Goal: Transaction & Acquisition: Purchase product/service

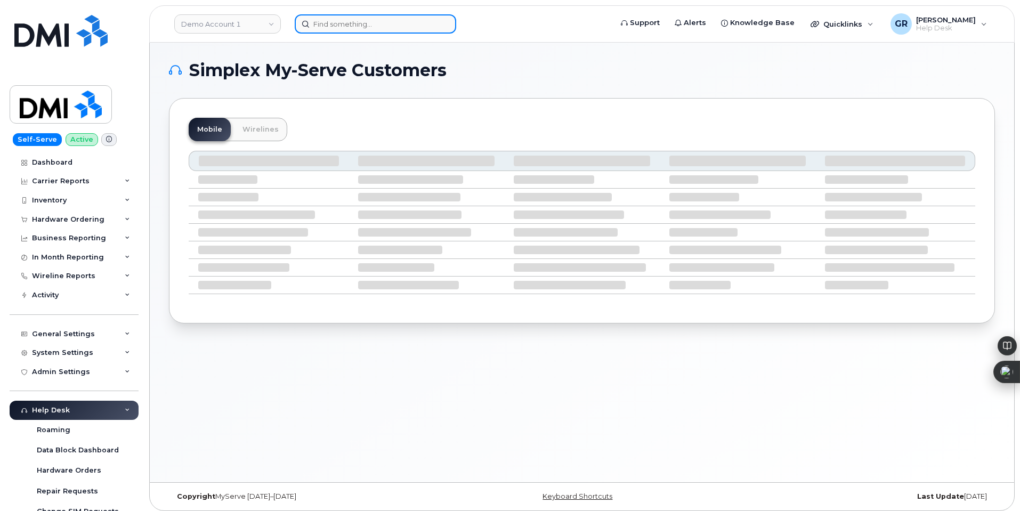
click at [344, 20] on input at bounding box center [376, 23] width 162 height 19
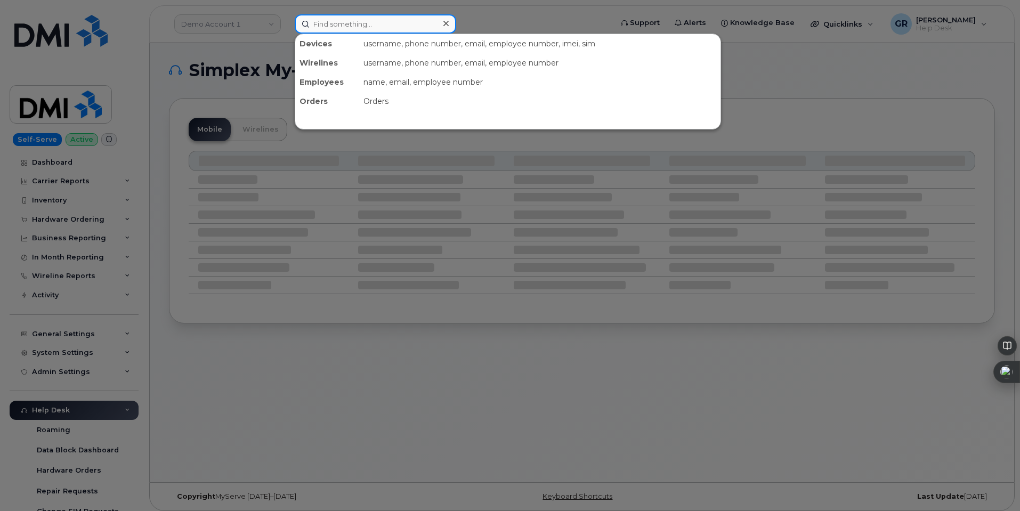
paste input "2017879611"
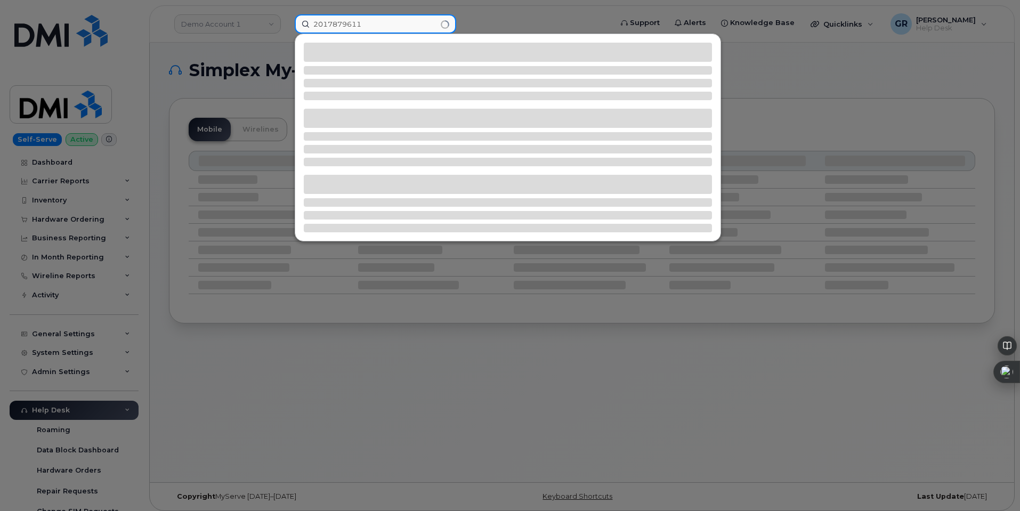
type input "2017879611"
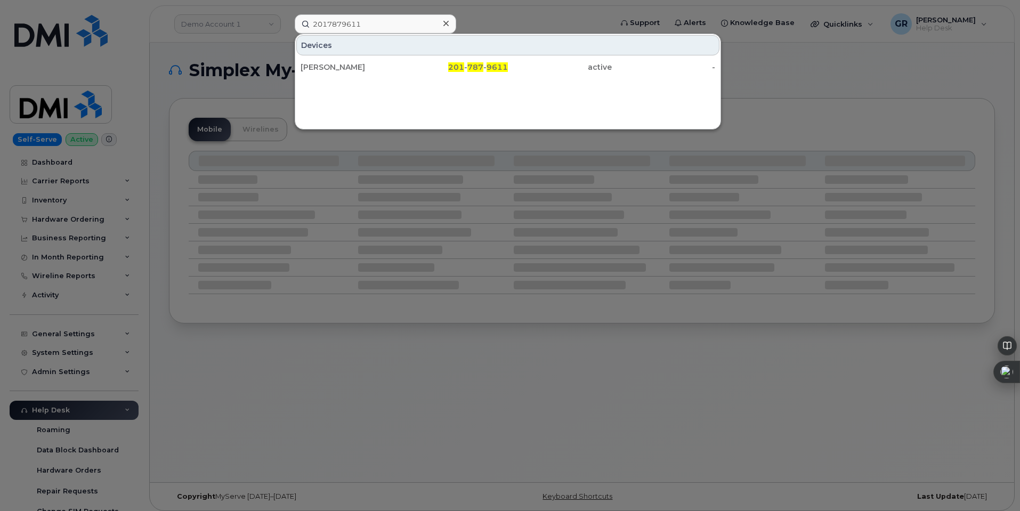
drag, startPoint x: 483, startPoint y: 70, endPoint x: 55, endPoint y: 209, distance: 449.5
click at [483, 70] on span "787" at bounding box center [476, 67] width 16 height 10
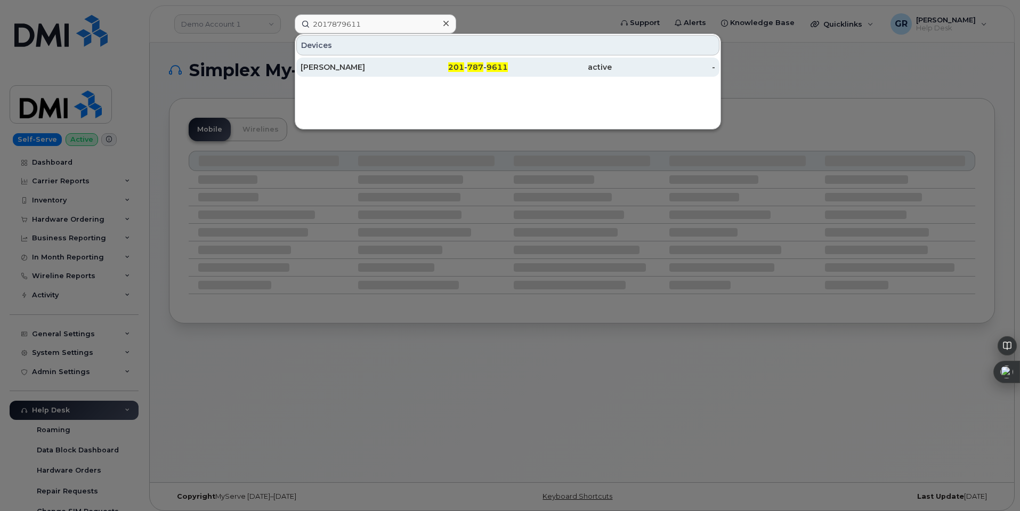
click at [422, 65] on div "201 - 787 - 9611" at bounding box center [457, 67] width 104 height 11
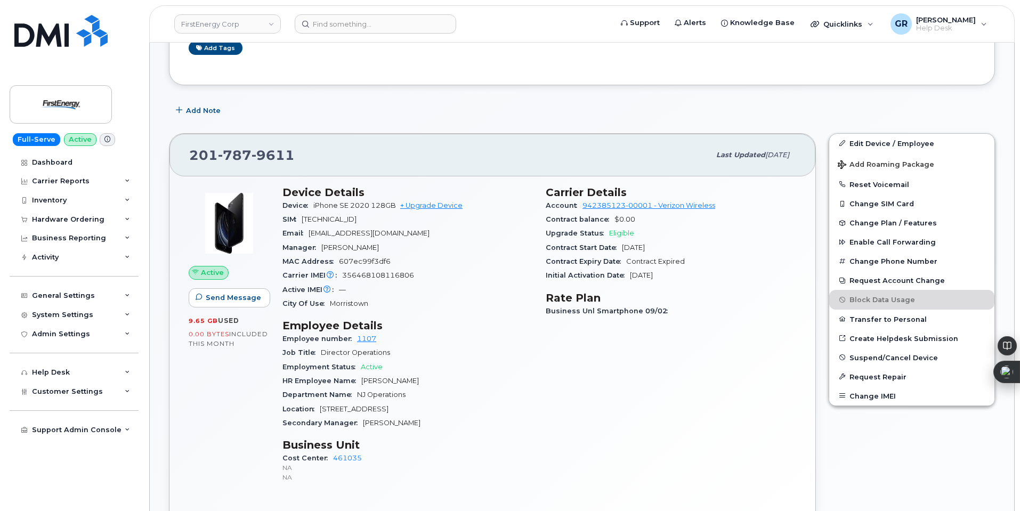
scroll to position [267, 0]
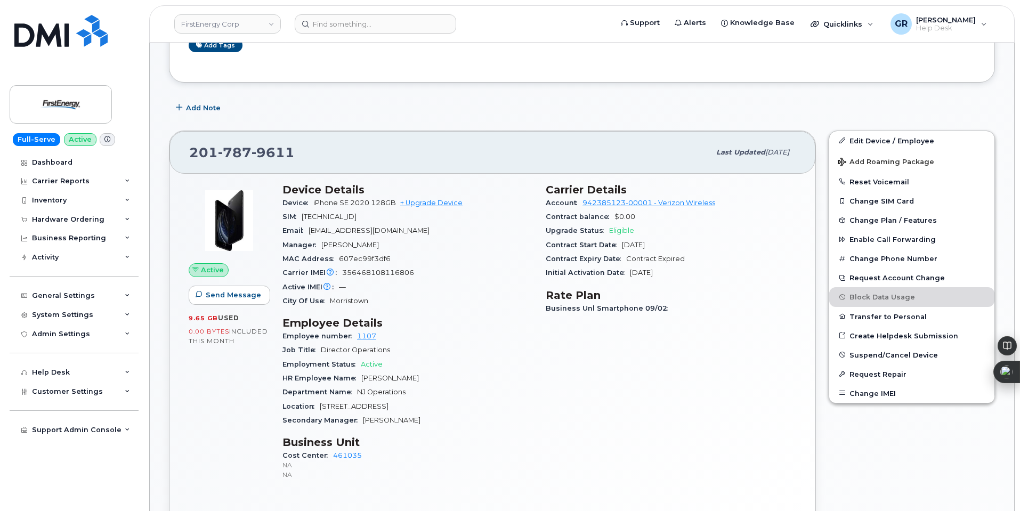
click at [366, 271] on span "356468108116806" at bounding box center [378, 273] width 72 height 8
click at [366, 272] on span "356468108116806" at bounding box center [378, 273] width 72 height 8
click at [367, 271] on span "356468108116806" at bounding box center [378, 273] width 72 height 8
click at [103, 220] on div "Hardware Ordering" at bounding box center [74, 219] width 129 height 19
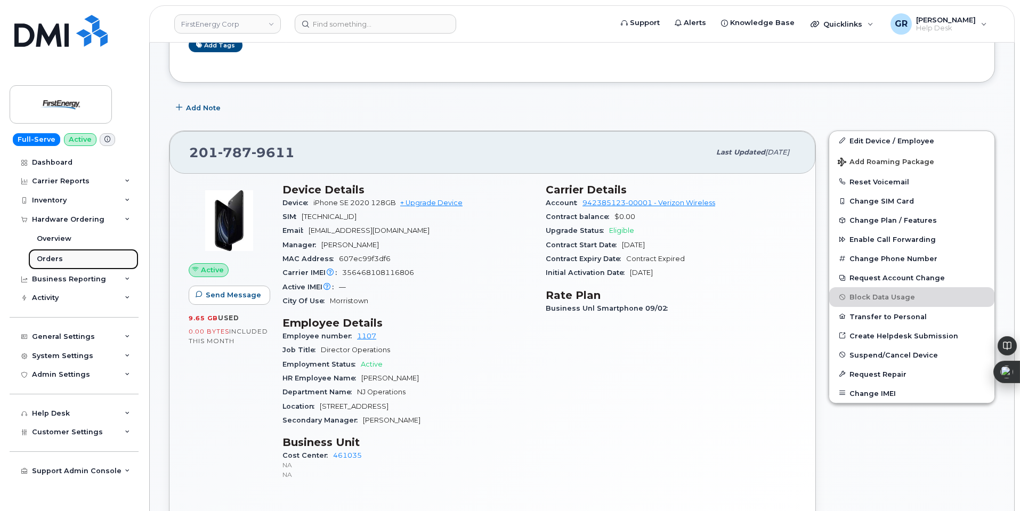
click at [80, 261] on link "Orders" at bounding box center [83, 259] width 110 height 20
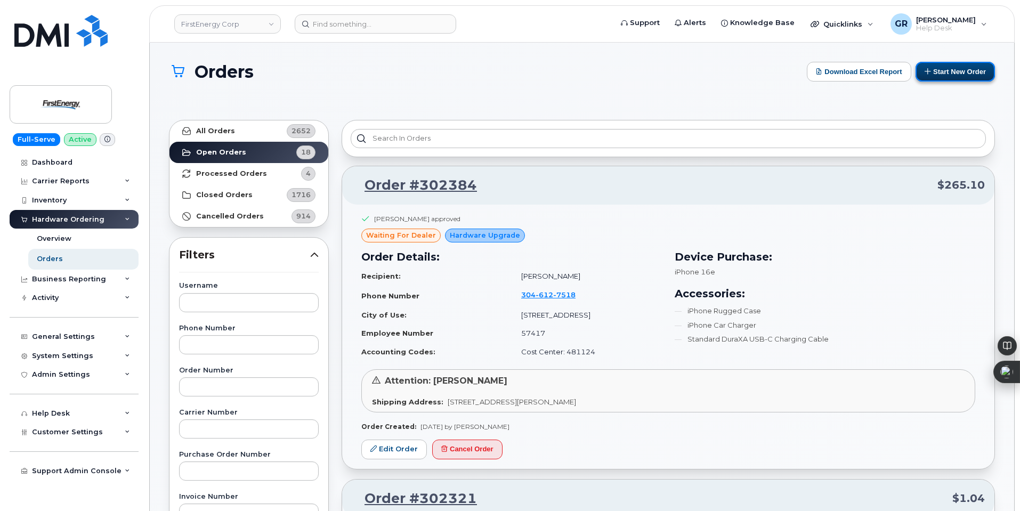
click at [948, 69] on button "Start New Order" at bounding box center [955, 72] width 79 height 20
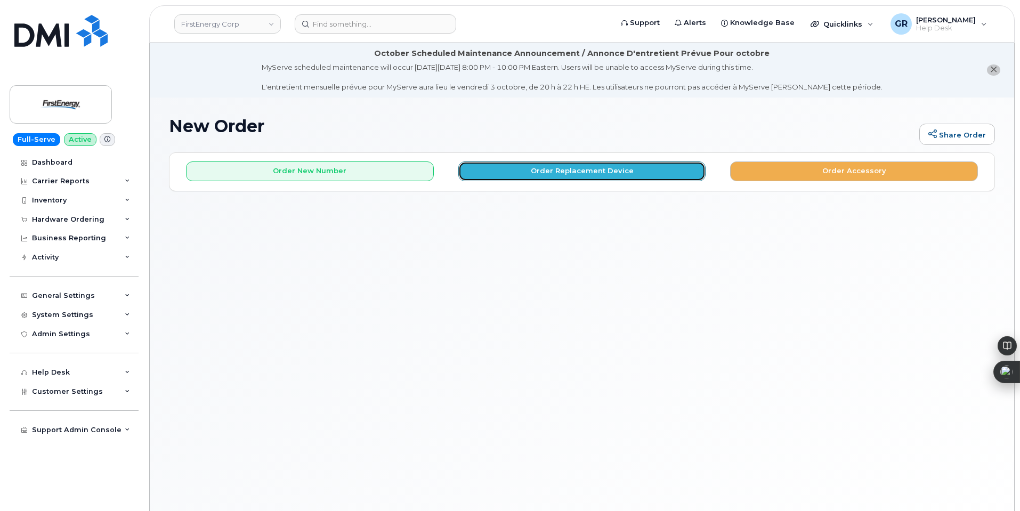
drag, startPoint x: 553, startPoint y: 172, endPoint x: 0, endPoint y: 319, distance: 572.0
click at [553, 172] on button "Order Replacement Device" at bounding box center [582, 172] width 248 height 20
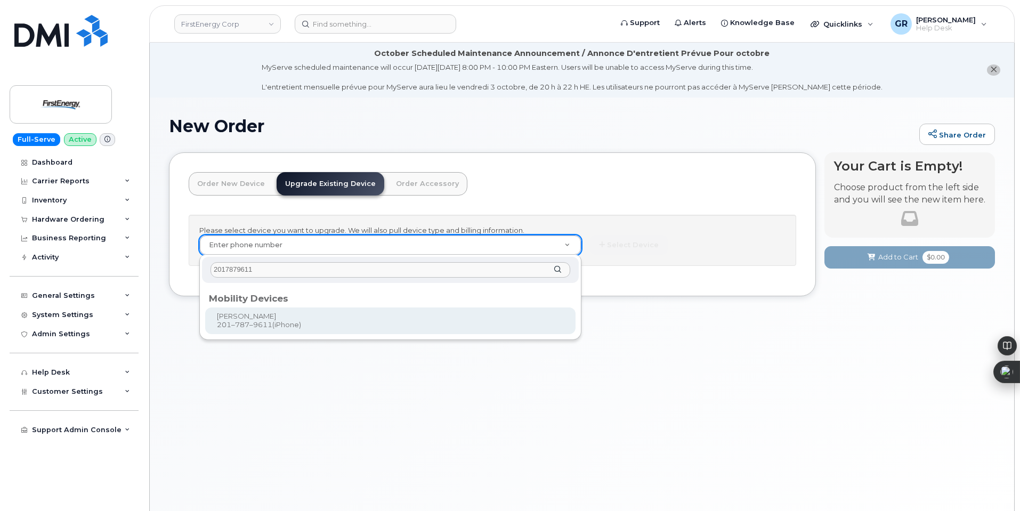
type input "2017879611"
type input "829978"
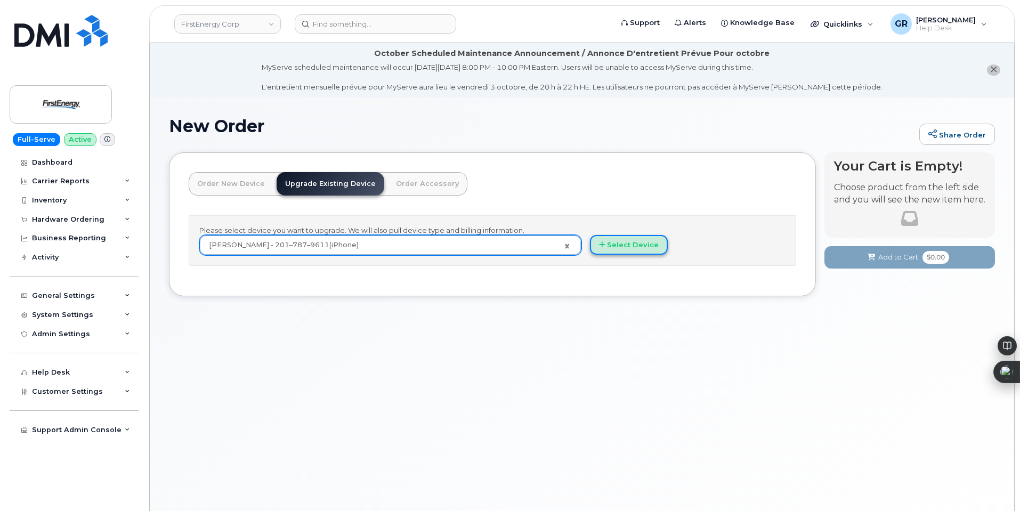
click at [618, 243] on button "Select Device" at bounding box center [629, 245] width 78 height 20
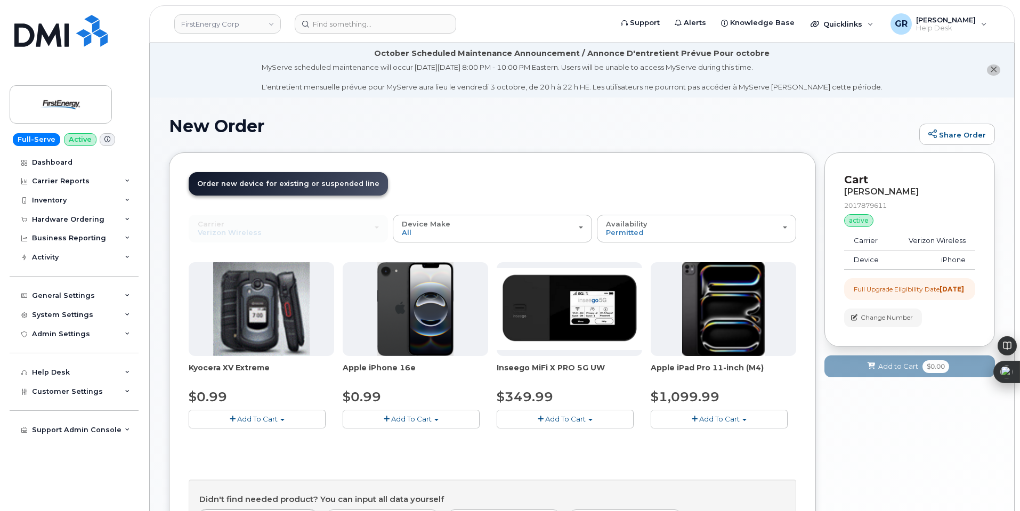
scroll to position [53, 0]
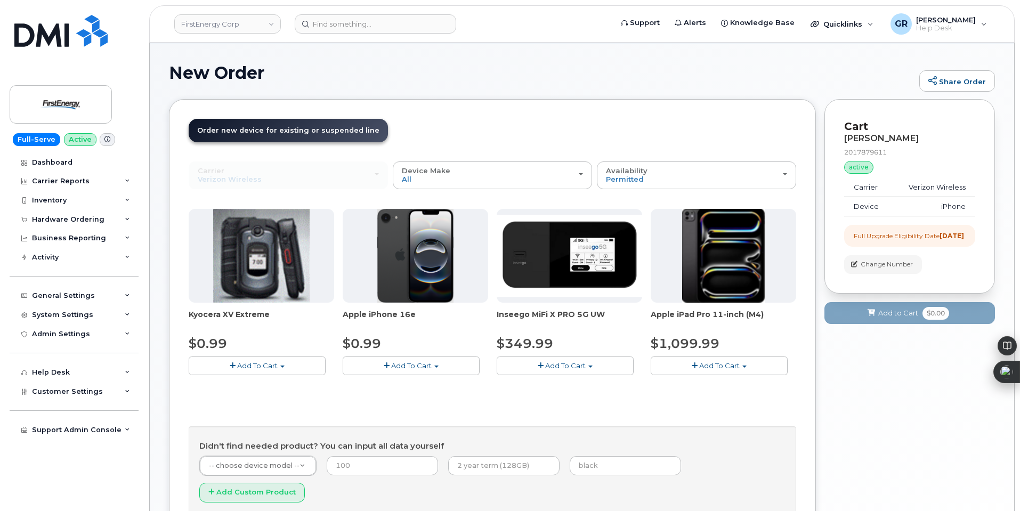
click at [400, 365] on span "Add To Cart" at bounding box center [411, 365] width 41 height 9
click at [404, 385] on link "$0.99 - 2 Year Upgrade" at bounding box center [396, 385] width 103 height 13
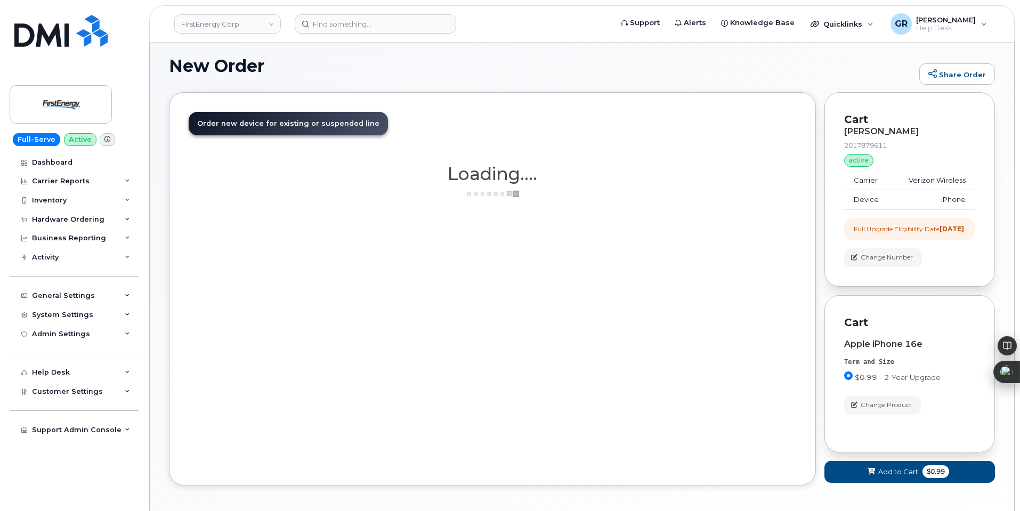
scroll to position [107, 0]
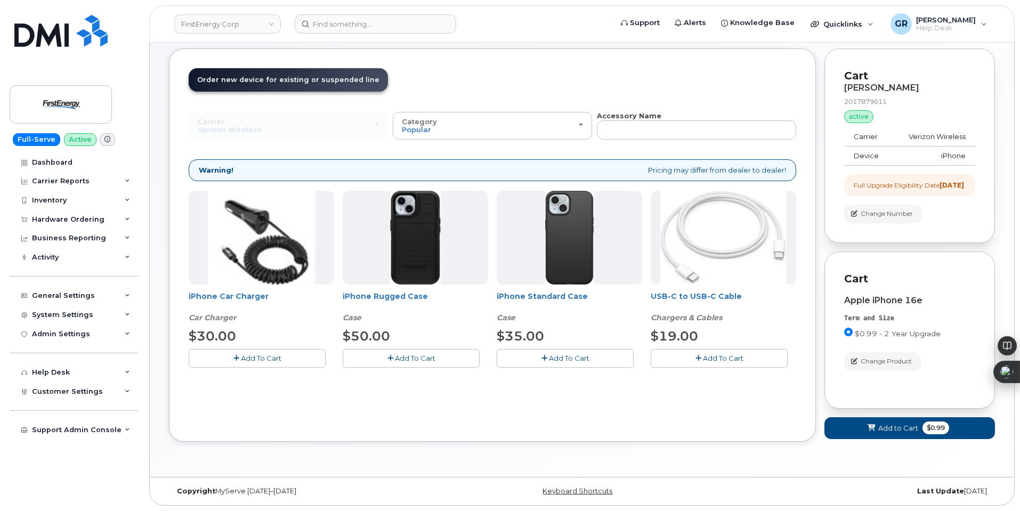
click at [413, 327] on div "$50.00" at bounding box center [416, 336] width 146 height 18
click at [570, 327] on div "$35.00" at bounding box center [570, 336] width 146 height 18
click at [542, 324] on div "iPhone Standard Case Case $35.00 Add To Cart" at bounding box center [570, 279] width 146 height 177
click at [512, 328] on span "$35.00" at bounding box center [520, 335] width 47 height 15
click at [440, 317] on div "iPhone Rugged Case Case" at bounding box center [416, 307] width 146 height 32
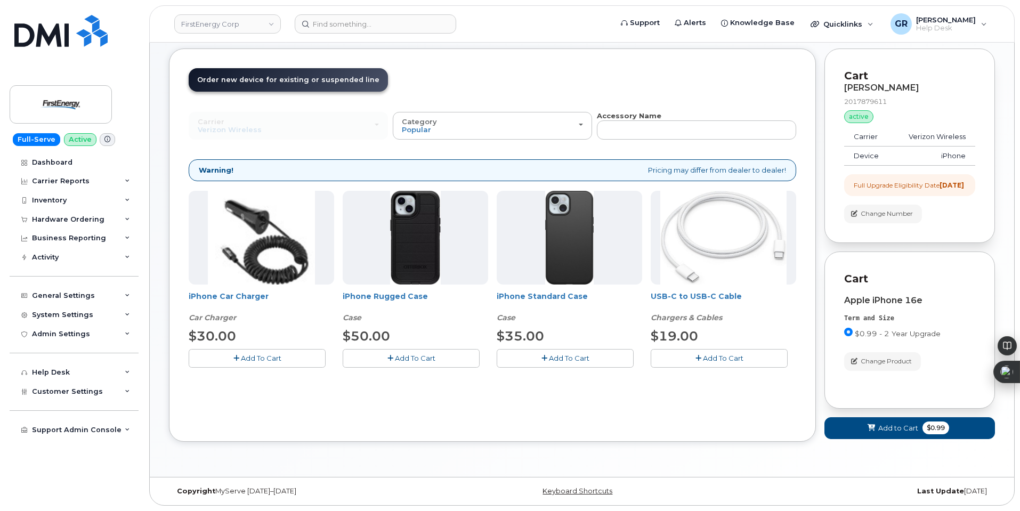
click at [566, 357] on span "Add To Cart" at bounding box center [569, 358] width 41 height 9
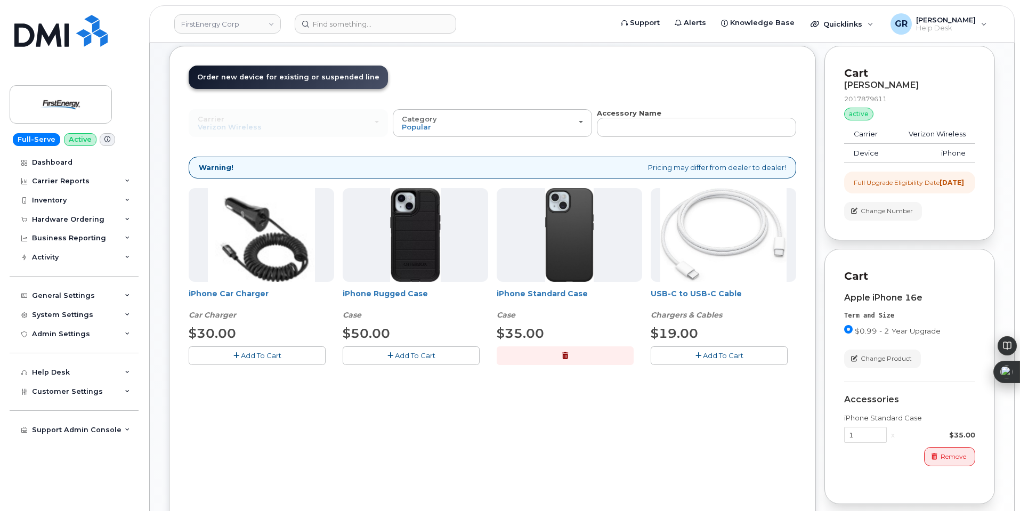
click at [263, 351] on button "Add To Cart" at bounding box center [257, 356] width 137 height 19
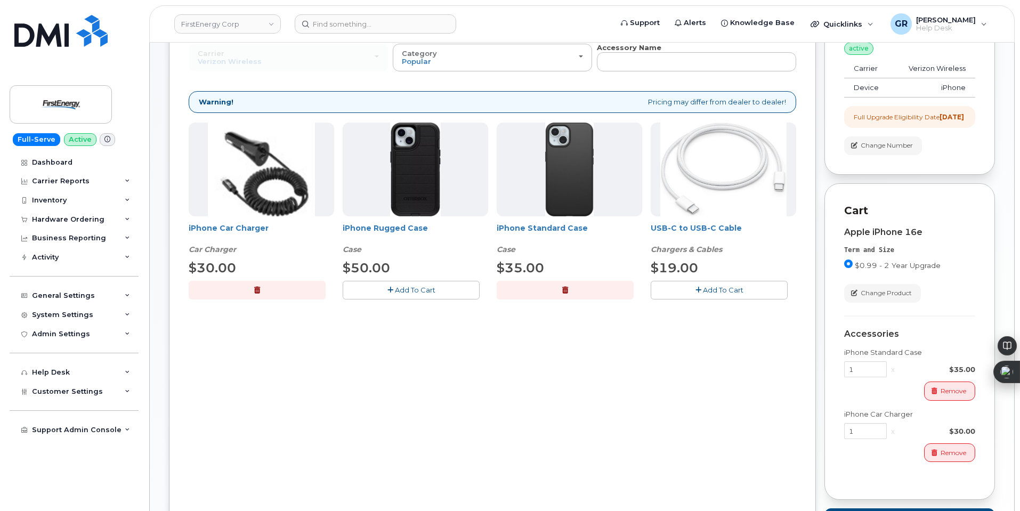
scroll to position [53, 0]
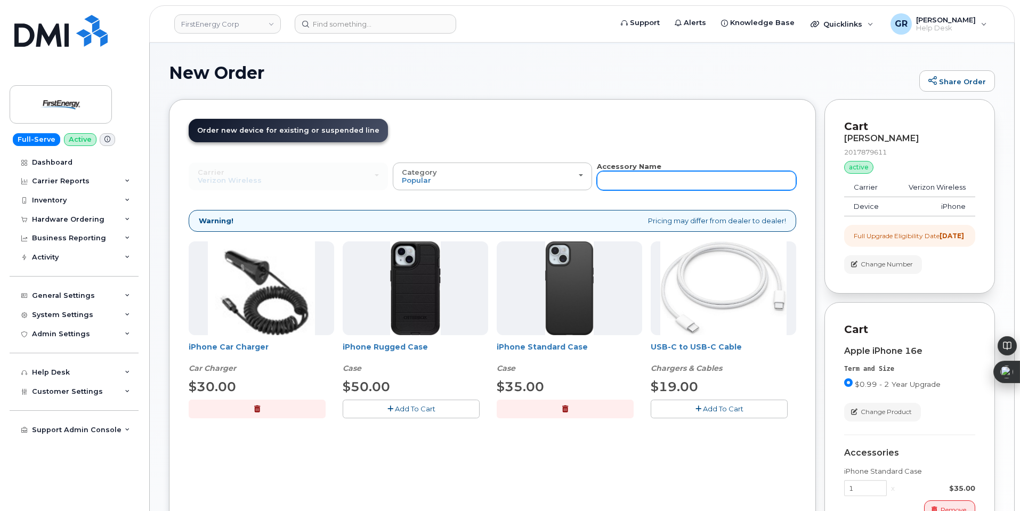
click at [665, 173] on input "text" at bounding box center [696, 180] width 199 height 19
click at [604, 205] on div "Carrier Verizon Wireless AT&T Wireless US Cellular Verizon Wireless AT&T Wirele…" at bounding box center [493, 299] width 608 height 274
click at [639, 182] on input "text" at bounding box center [696, 180] width 199 height 19
click at [620, 196] on div "Carrier Verizon Wireless AT&T Wireless US Cellular Verizon Wireless AT&T Wirele…" at bounding box center [493, 299] width 608 height 274
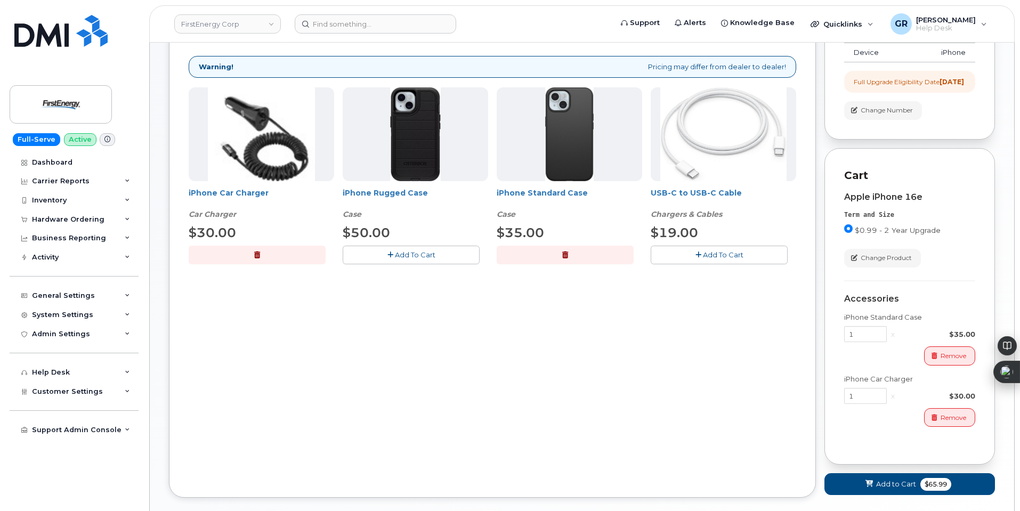
scroll to position [272, 0]
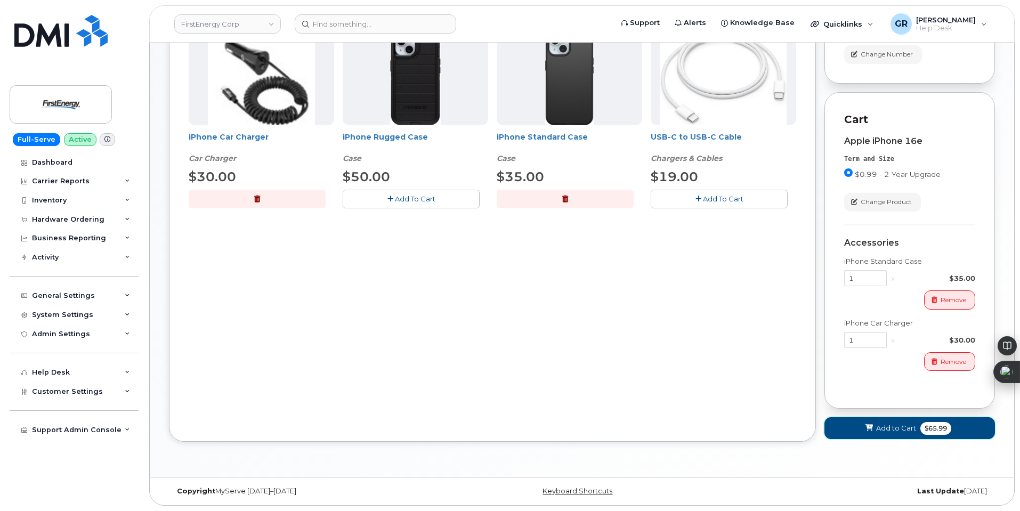
click at [897, 430] on span "Add to Cart" at bounding box center [896, 428] width 40 height 10
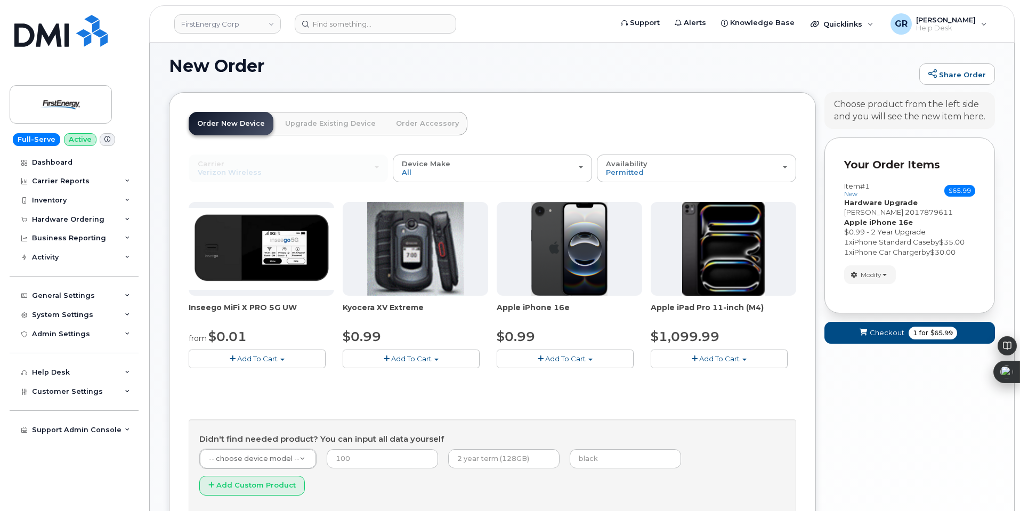
scroll to position [135, 0]
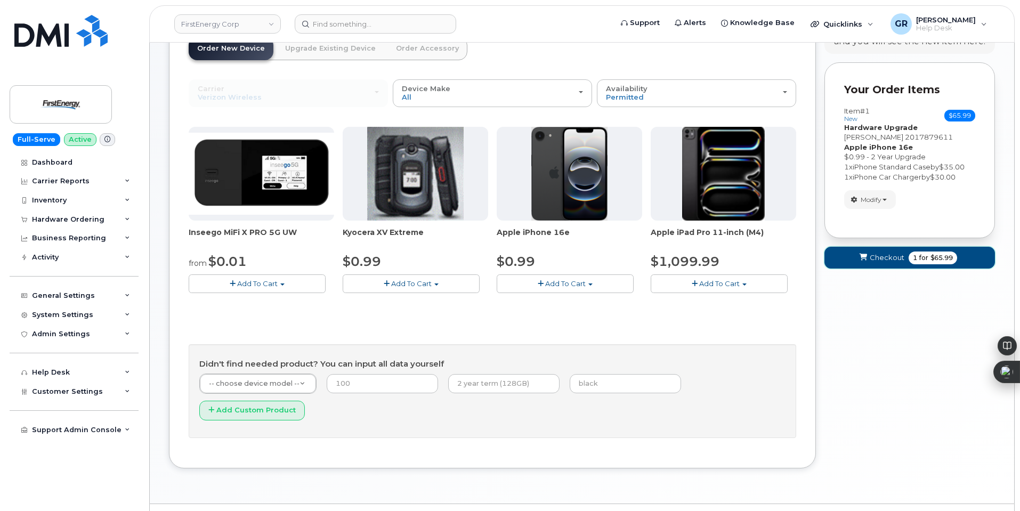
click at [912, 267] on button "Checkout 1 for $65.99" at bounding box center [910, 258] width 171 height 22
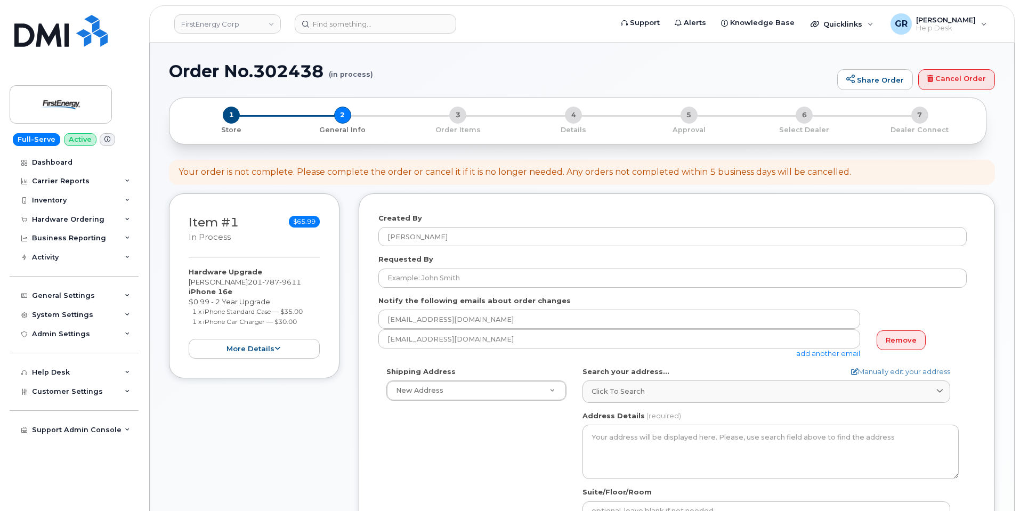
select select
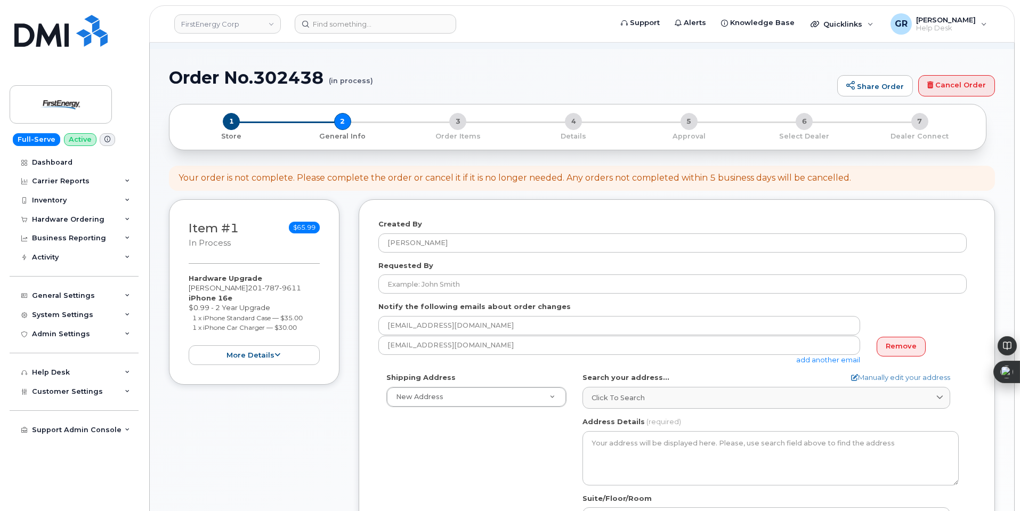
scroll to position [107, 0]
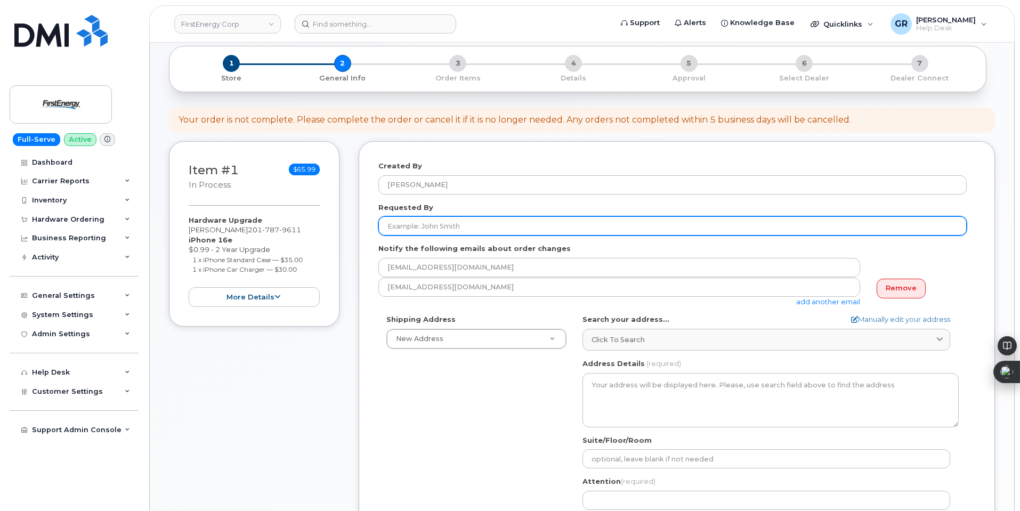
click at [429, 227] on input "Requested By" at bounding box center [673, 225] width 589 height 19
drag, startPoint x: 446, startPoint y: 234, endPoint x: 447, endPoint y: 226, distance: 8.0
click at [446, 232] on input "Requested By" at bounding box center [673, 225] width 589 height 19
click at [447, 226] on input "Requested By" at bounding box center [673, 225] width 589 height 19
paste input "Tara L Edelheiser"
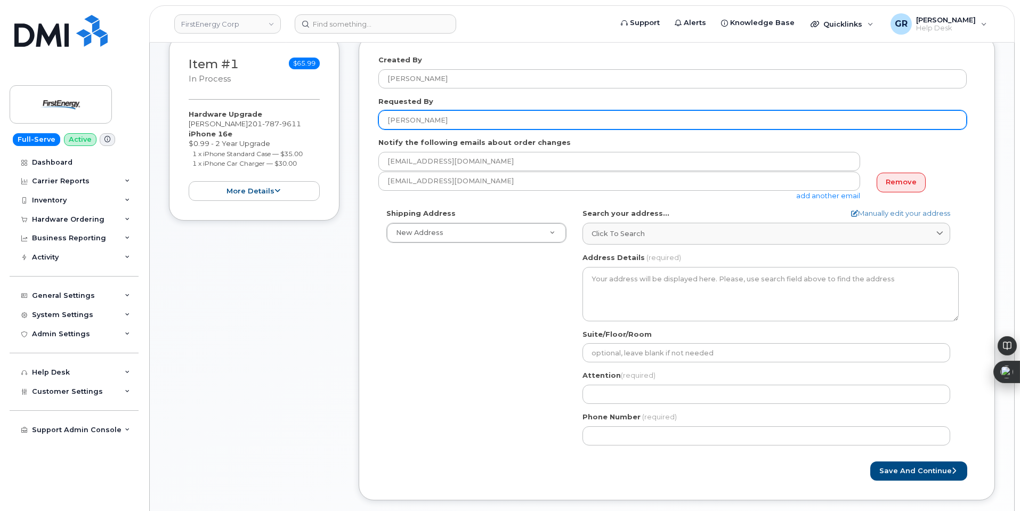
scroll to position [213, 0]
type input "Tara L Edelheiser"
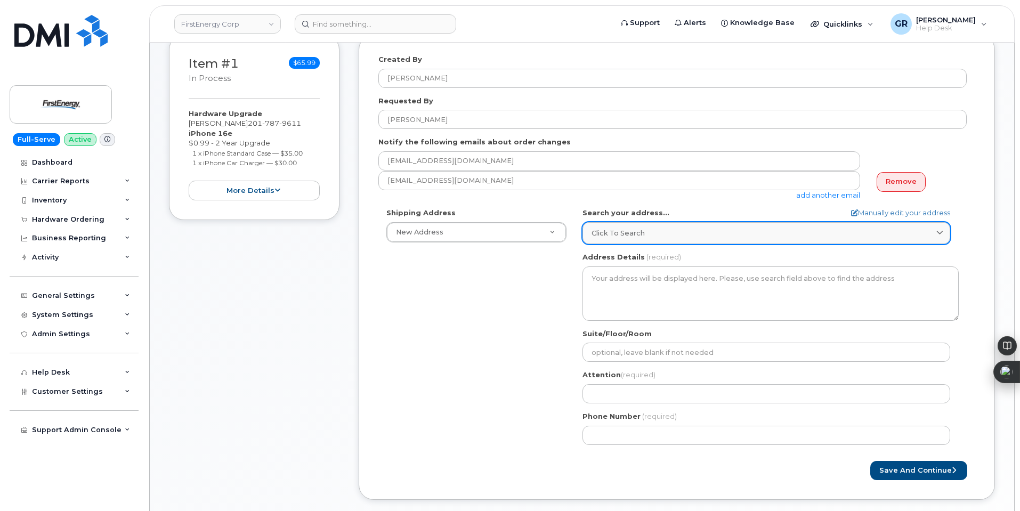
drag, startPoint x: 708, startPoint y: 227, endPoint x: 715, endPoint y: 233, distance: 9.5
click at [708, 227] on link "Click to search" at bounding box center [767, 233] width 368 height 22
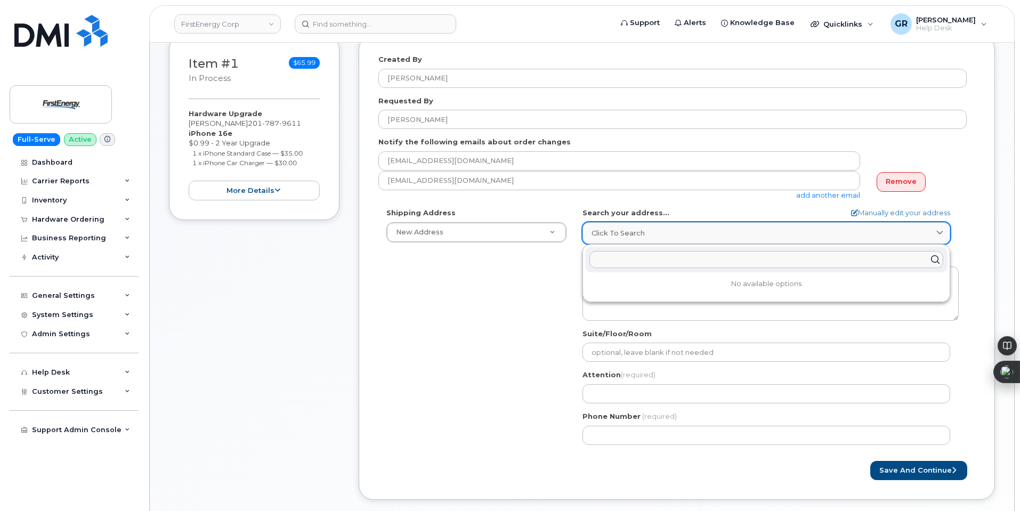
paste input "300 Madison Ave Morristown, NJ 07960 M-MORG-3"
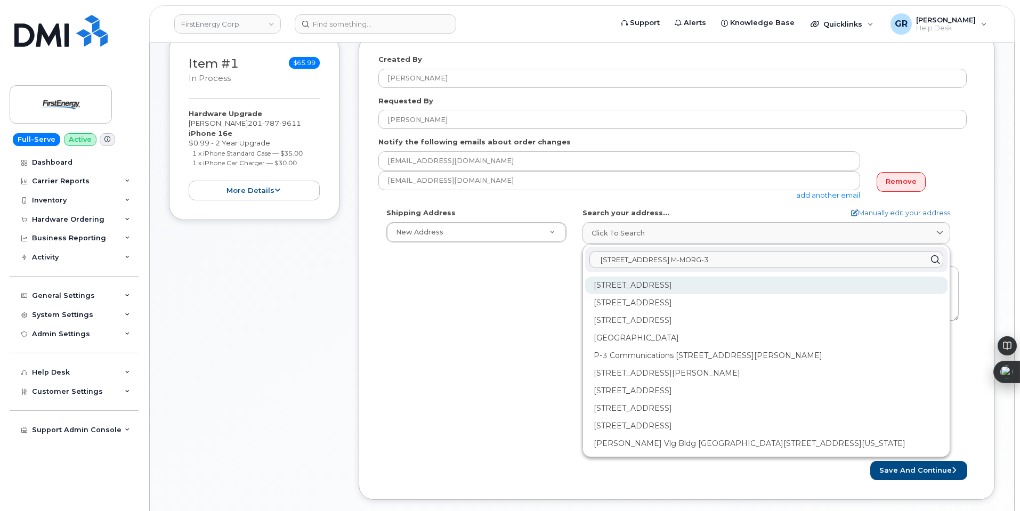
click at [765, 288] on div "300 Madison Ave Morristown NJ 07960" at bounding box center [766, 286] width 363 height 18
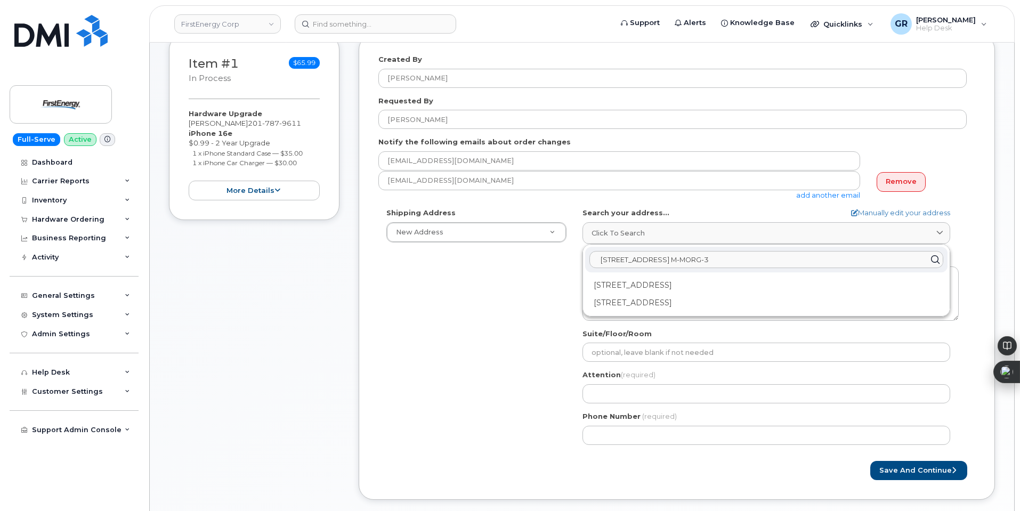
drag, startPoint x: 790, startPoint y: 262, endPoint x: 742, endPoint y: 264, distance: 48.0
click at [742, 264] on input "300 Madison Ave Morristown, NJ 07960 M-MORG-3" at bounding box center [767, 259] width 354 height 17
click at [500, 341] on div "Shipping Address New Address New Address 410 Richard Harrison Way 410 Richard H…" at bounding box center [673, 330] width 589 height 245
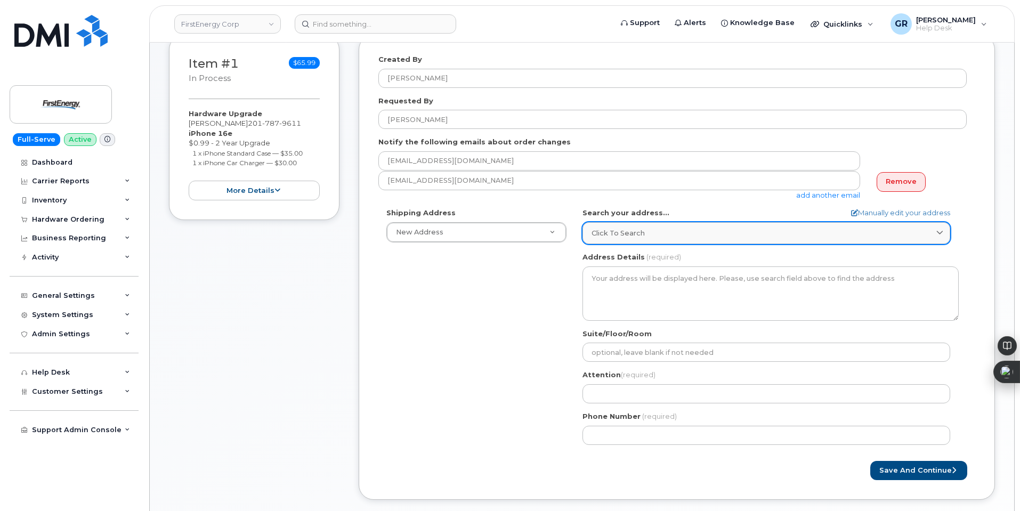
click at [685, 239] on link "Click to search" at bounding box center [767, 233] width 368 height 22
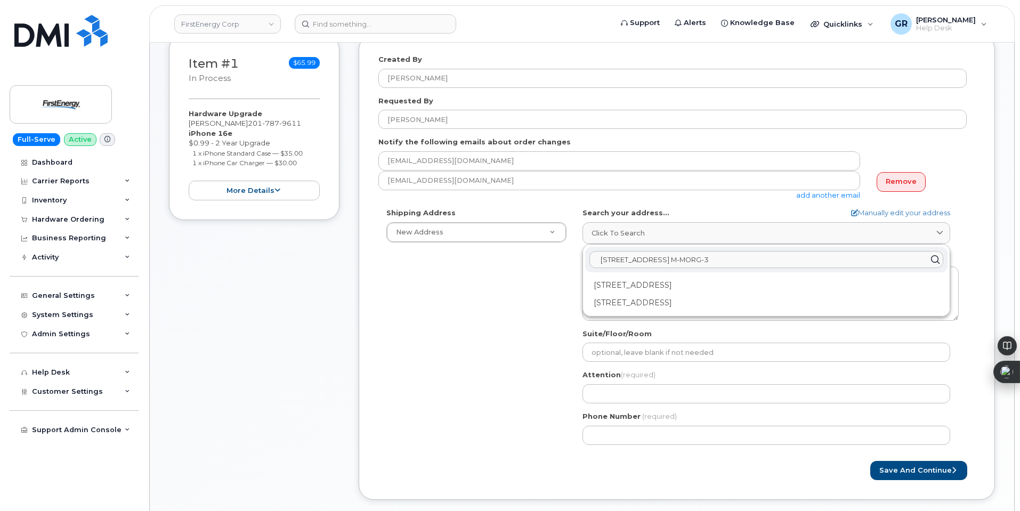
click at [780, 258] on input "300 Madison Ave Morristown, NJ 07960 M-MORG-3" at bounding box center [767, 259] width 354 height 17
drag, startPoint x: 765, startPoint y: 260, endPoint x: 742, endPoint y: 261, distance: 22.4
click at [742, 261] on input "300 Madison Ave Morristown, NJ 07960 M-MORG-3" at bounding box center [767, 259] width 354 height 17
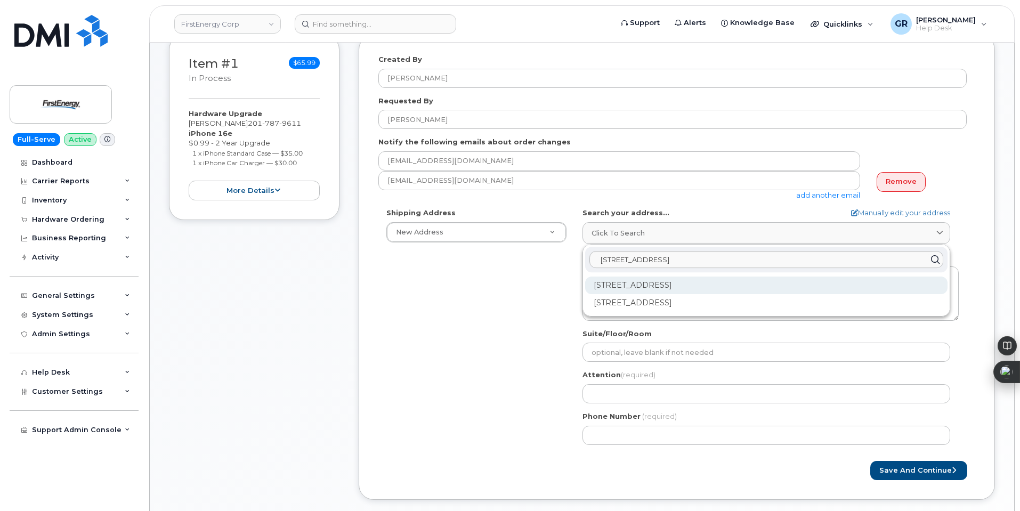
click at [758, 280] on div "300 Madison Ave Morristown NJ 07960" at bounding box center [766, 286] width 363 height 18
click at [757, 260] on input "300 Madison Ave Morristown, NJ 0796" at bounding box center [767, 259] width 354 height 17
type input "300 Madison Ave Morristown, NJ 07960"
click at [759, 284] on div "300 Madison Ave Morristown NJ 07960" at bounding box center [766, 286] width 363 height 18
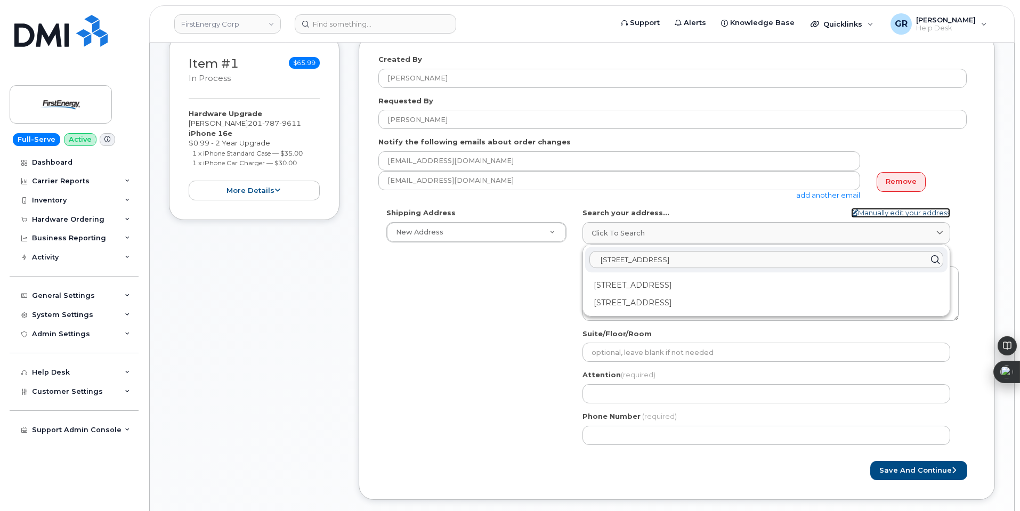
click at [894, 215] on link "Manually edit your address" at bounding box center [900, 213] width 99 height 10
select select
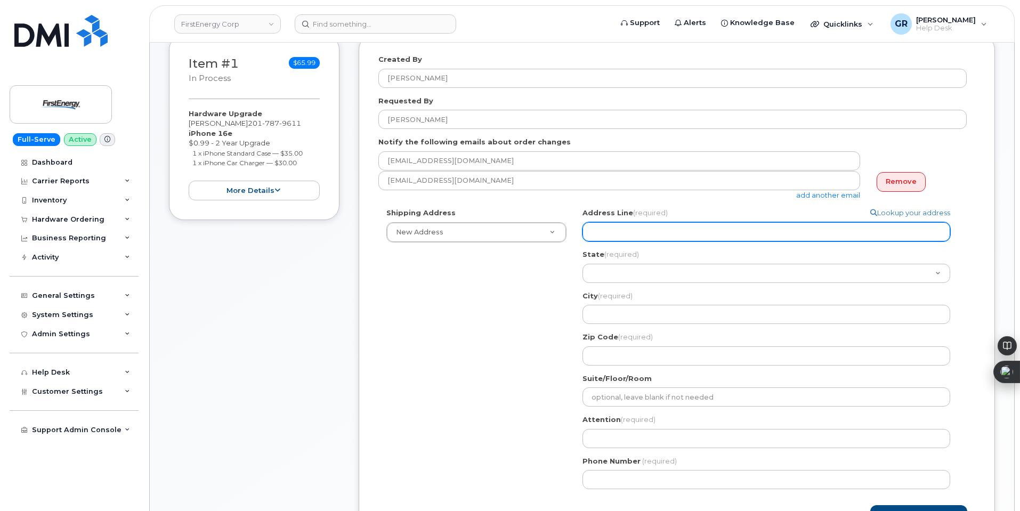
click at [766, 234] on input "Address Line (required)" at bounding box center [767, 231] width 368 height 19
paste input "M-MORG-3"
select select
type input "M-MORG-3"
select select
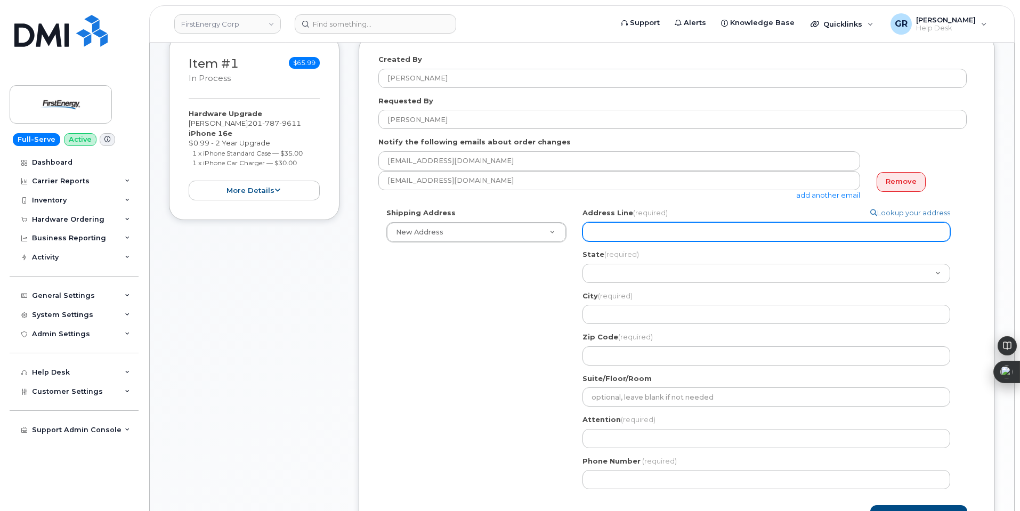
click at [653, 240] on input "Address Line (required)" at bounding box center [767, 231] width 368 height 19
paste input "300 Madison Ave Morristown, NJ 07960 M-MORG-3"
select select
type input "300 Madison Ave Morristown, NJ 07960 M-MORG-3"
drag, startPoint x: 786, startPoint y: 228, endPoint x: 733, endPoint y: 232, distance: 53.5
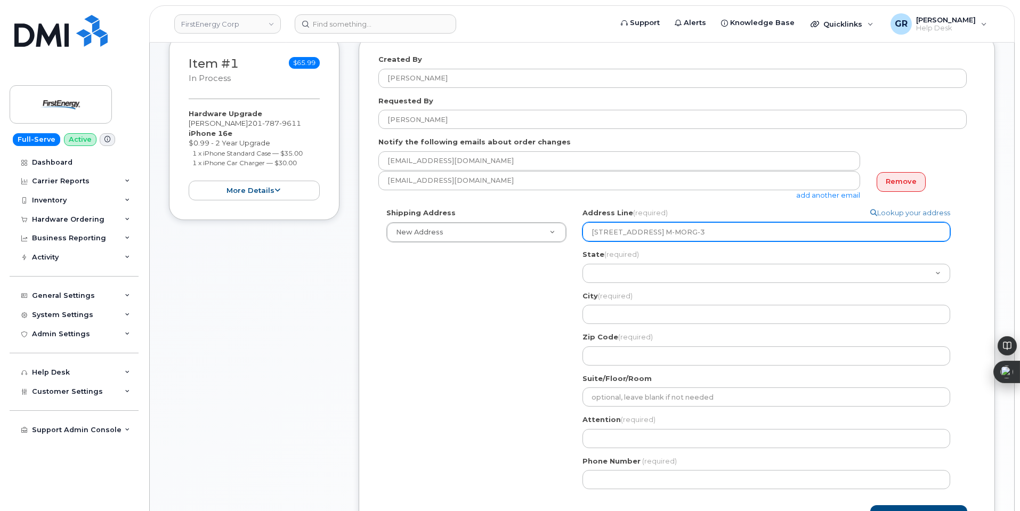
click at [733, 232] on input "300 Madison Ave Morristown, NJ 07960 M-MORG-3" at bounding box center [767, 231] width 368 height 19
select select
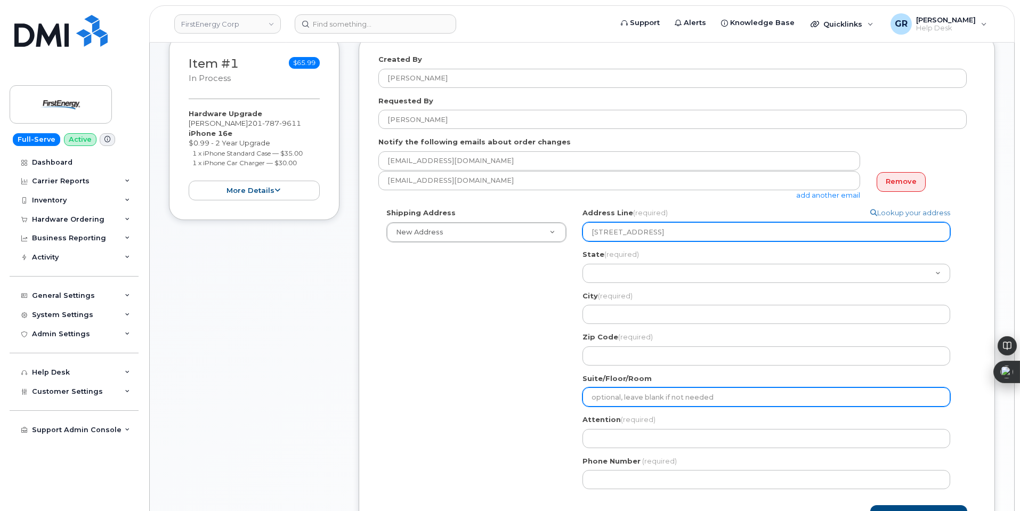
type input "300 Madison Ave Morristown, NJ 07960"
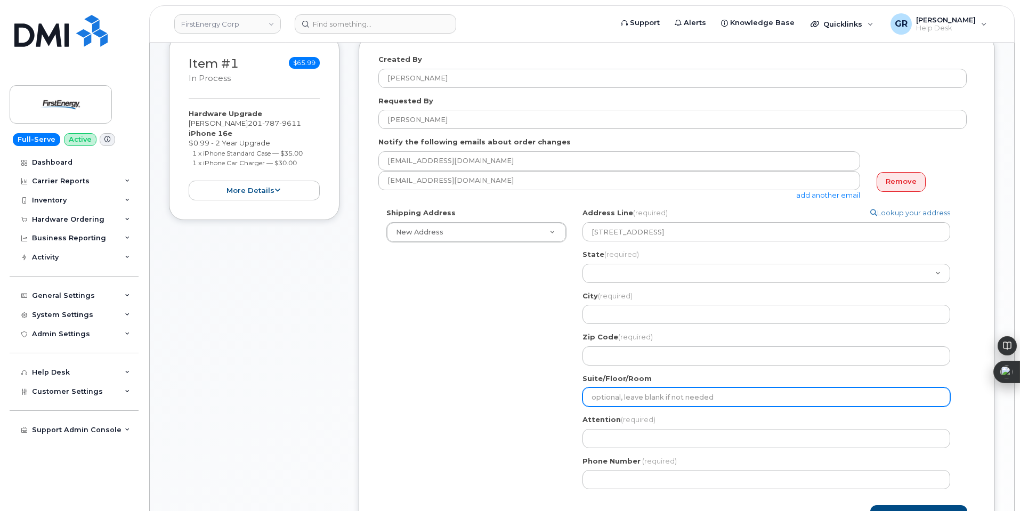
click at [660, 404] on input "Suite/Floor/Room" at bounding box center [767, 397] width 368 height 19
paste input "M-MORG-3"
select select
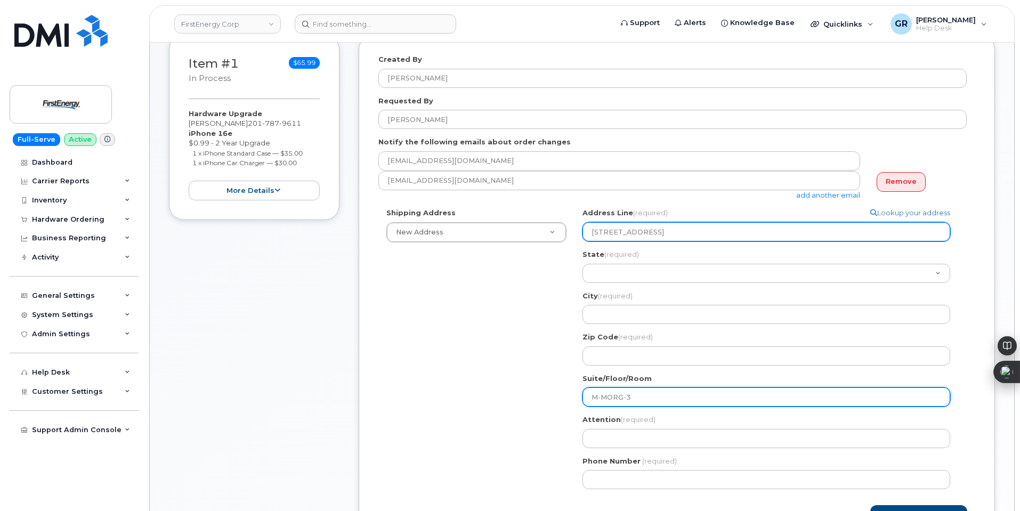
type input "M-MORG-3"
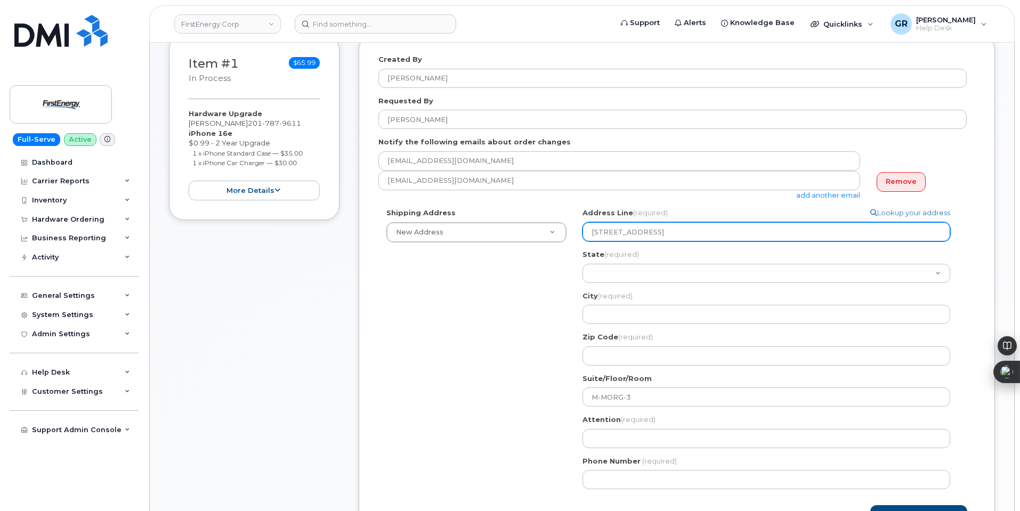
drag, startPoint x: 733, startPoint y: 235, endPoint x: 707, endPoint y: 238, distance: 25.3
click at [707, 238] on input "300 Madison Ave Morristown, NJ 07960" at bounding box center [767, 231] width 368 height 19
select select
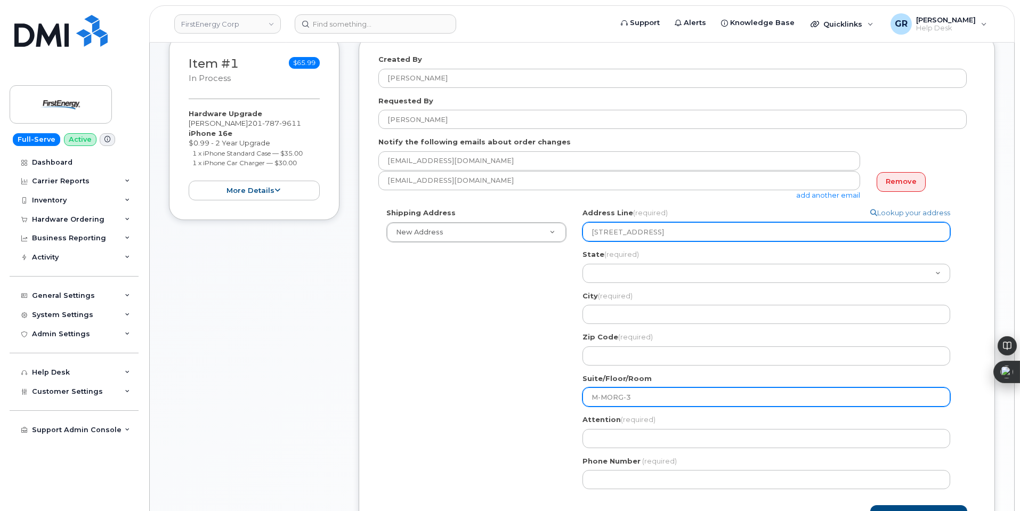
type input "300 Madison Ave Morristown, NJ"
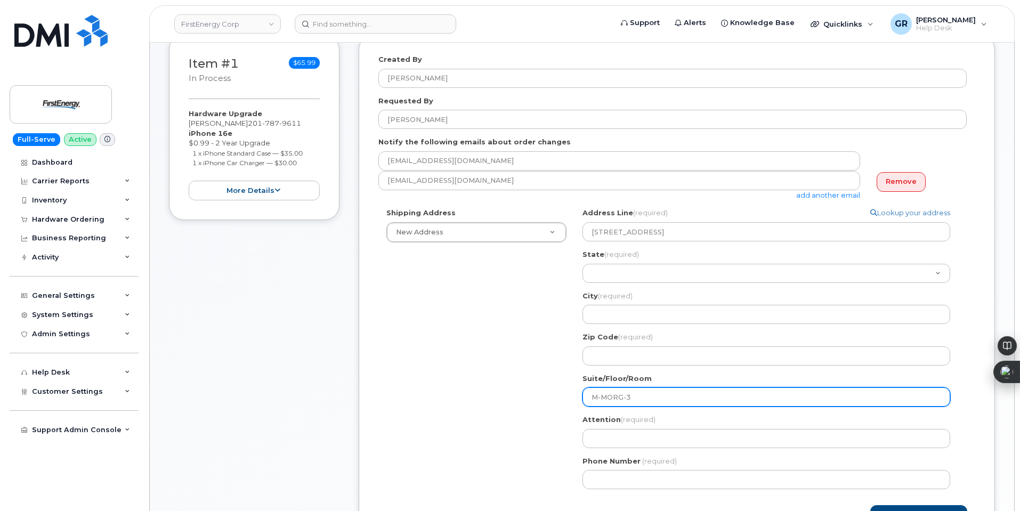
click at [616, 397] on input "M-MORG-3" at bounding box center [767, 397] width 368 height 19
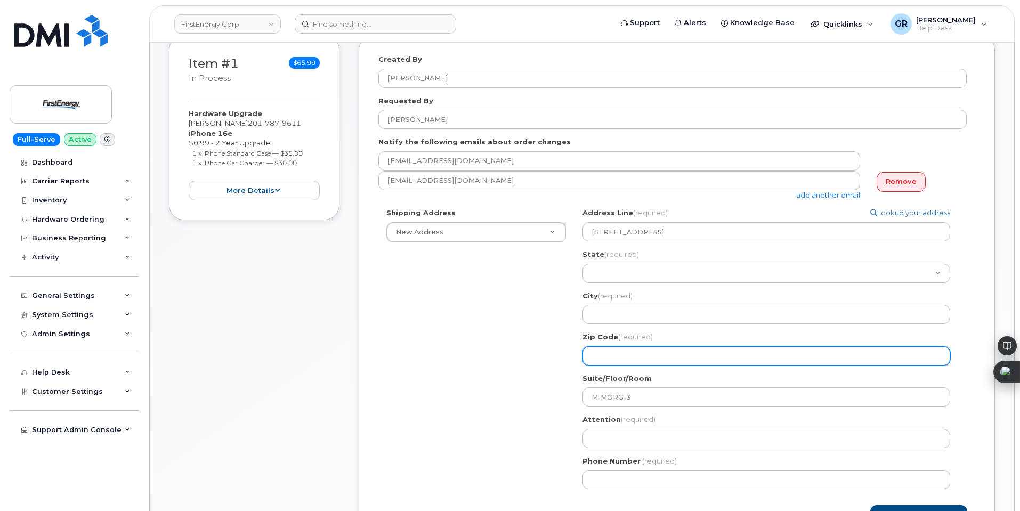
click at [625, 349] on input "Zip Code (required)" at bounding box center [767, 356] width 368 height 19
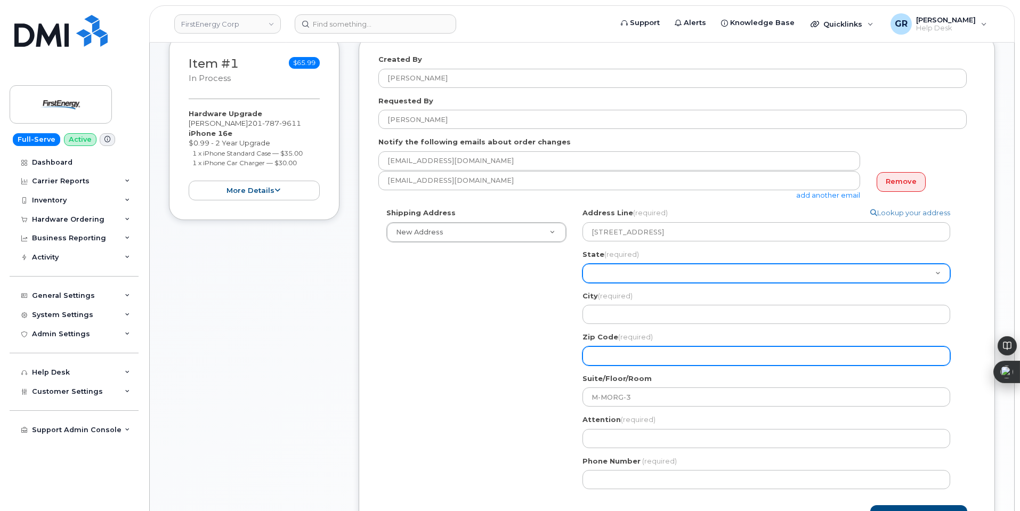
paste input "07960"
select select
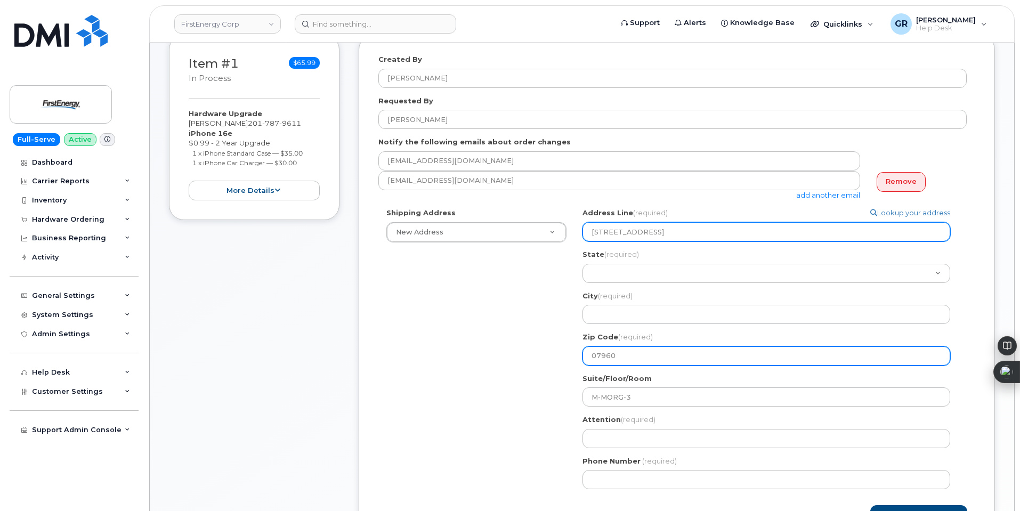
type input "07960"
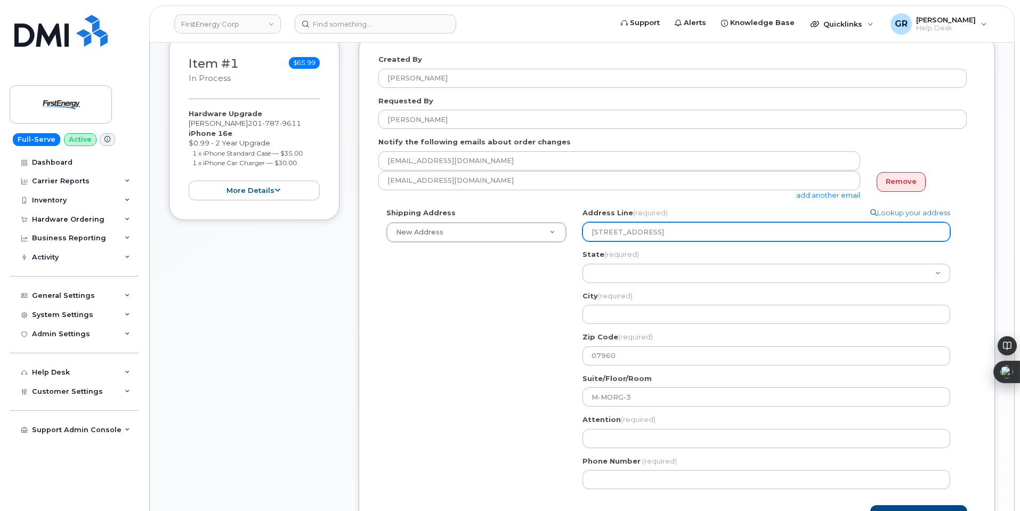
drag, startPoint x: 692, startPoint y: 229, endPoint x: 656, endPoint y: 234, distance: 36.6
click at [656, 234] on input "300 Madison Ave Morristown, NJ" at bounding box center [767, 231] width 368 height 19
select select
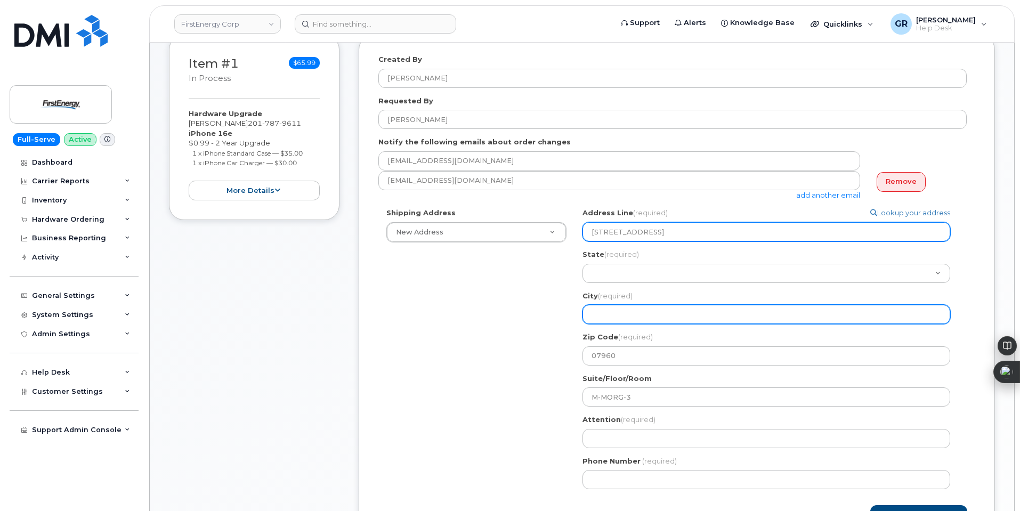
type input "300 Madison Ave , NJ"
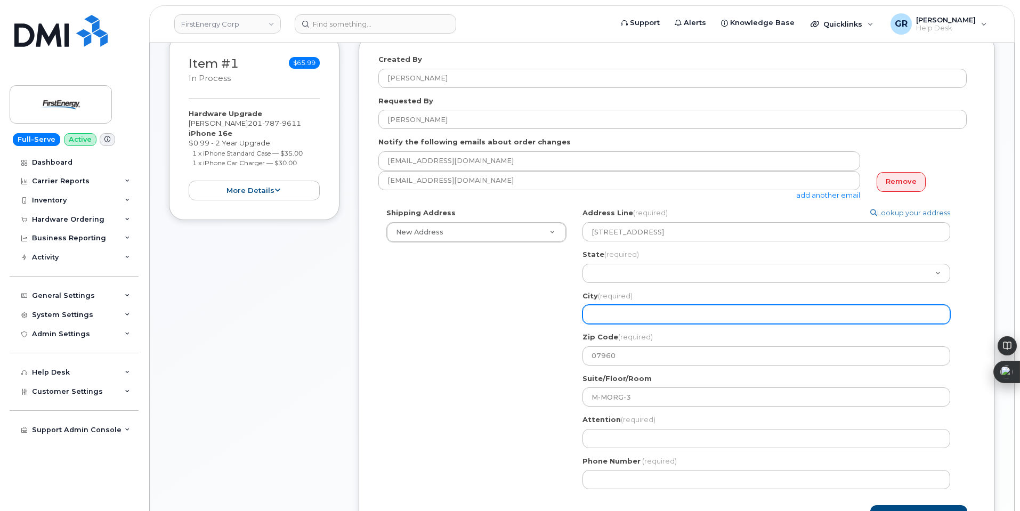
click at [629, 313] on input "City (required)" at bounding box center [767, 314] width 368 height 19
paste input "Morristown"
select select
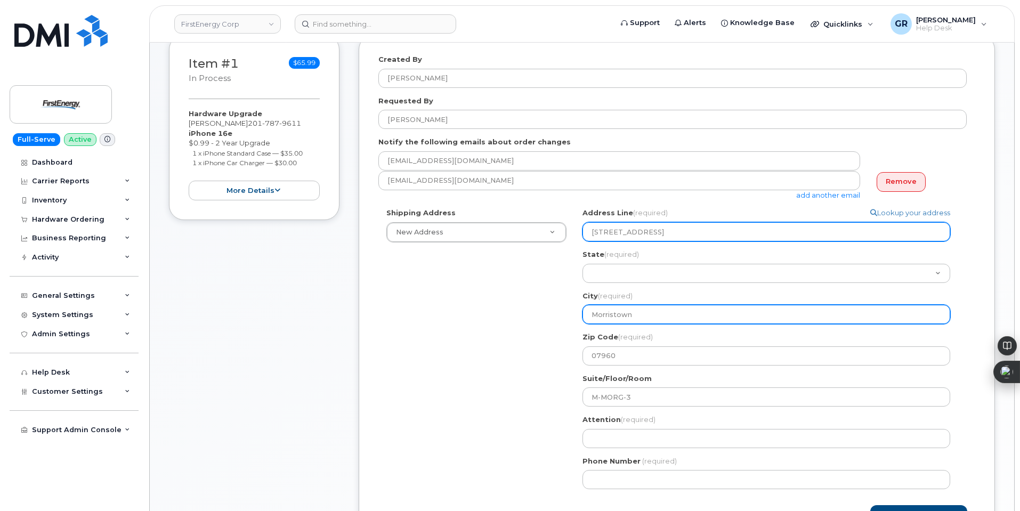
type input "Morristown"
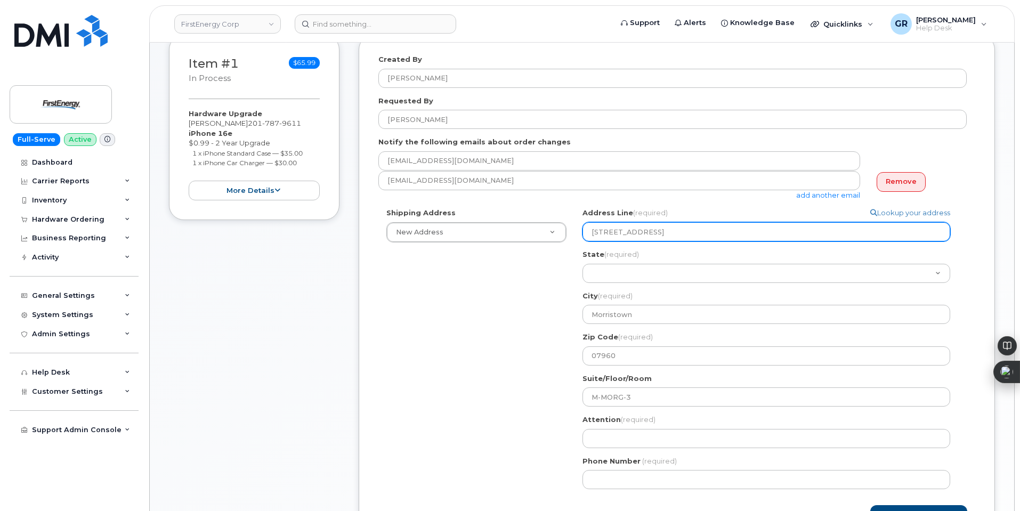
drag, startPoint x: 677, startPoint y: 233, endPoint x: 657, endPoint y: 234, distance: 19.2
click at [657, 234] on input "300 Madison Ave , NJ" at bounding box center [767, 231] width 368 height 19
select select
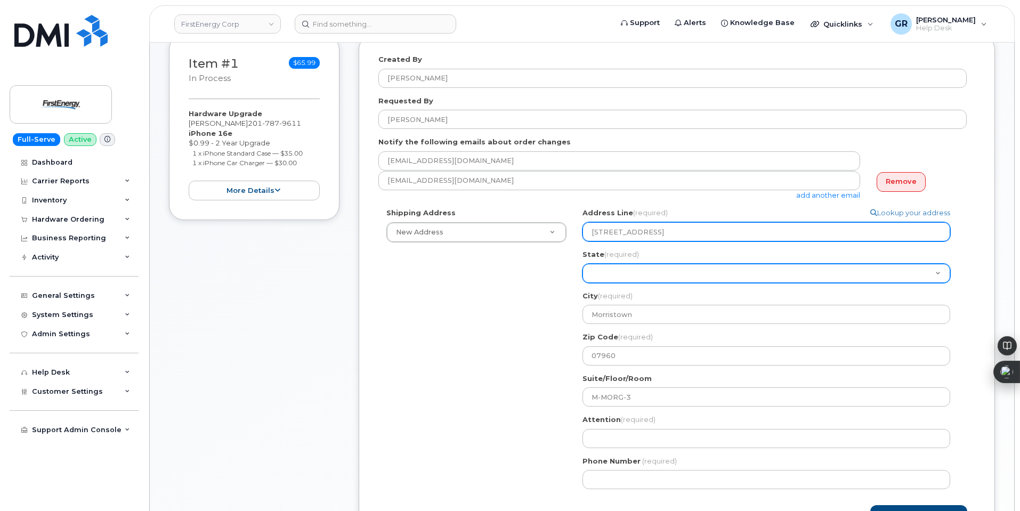
type input "300 Madison Ave ,"
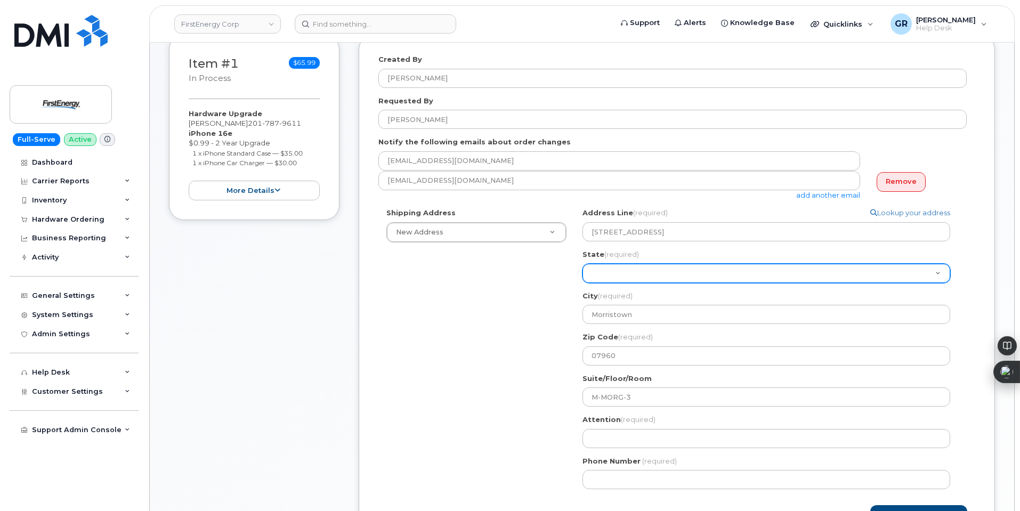
click at [656, 273] on select "Alabama Alaska American Samoa Arizona Arkansas California Colorado Connecticut …" at bounding box center [767, 273] width 368 height 19
select select "NJ"
click at [583, 264] on select "Alabama Alaska American Samoa Arizona Arkansas California Colorado Connecticut …" at bounding box center [767, 273] width 368 height 19
select select
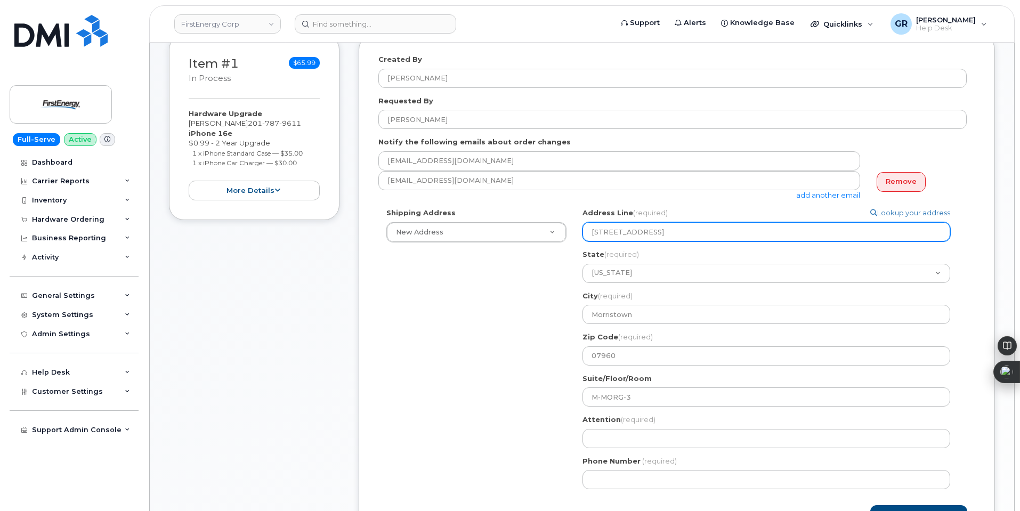
click at [665, 235] on input "300 Madison Ave ," at bounding box center [767, 231] width 368 height 19
type input "300 Madison Ave ,"
select select
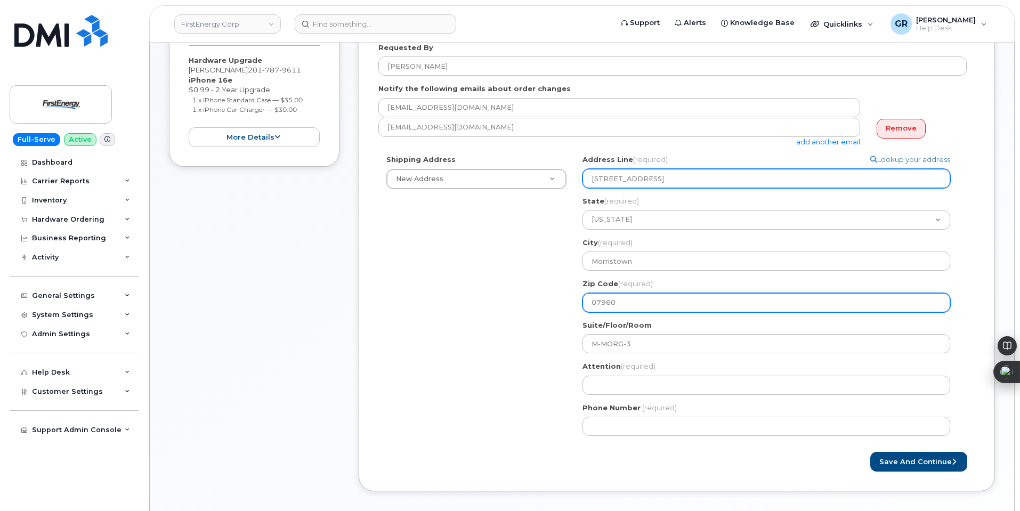
scroll to position [320, 0]
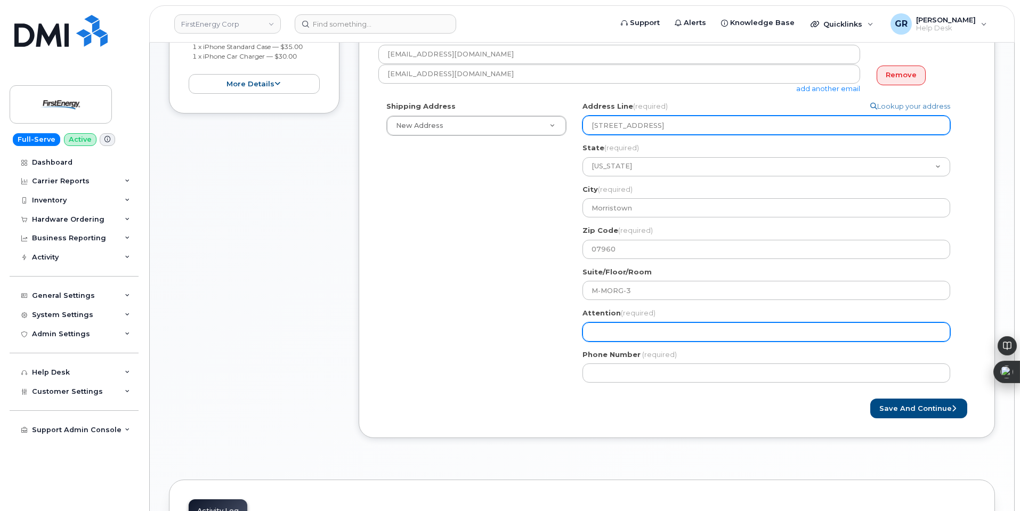
type input "300 Madison Ave"
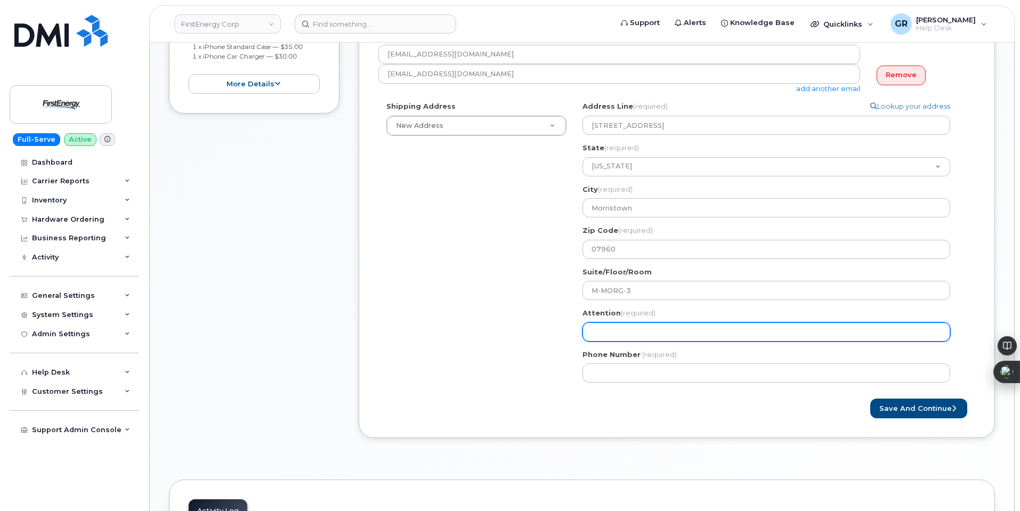
click at [653, 329] on input "Attention (required)" at bounding box center [767, 332] width 368 height 19
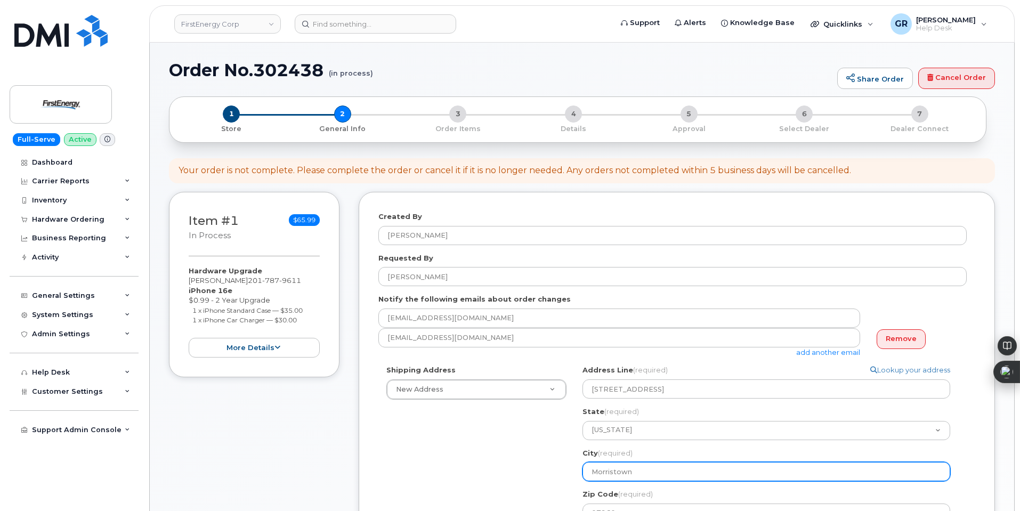
scroll to position [213, 0]
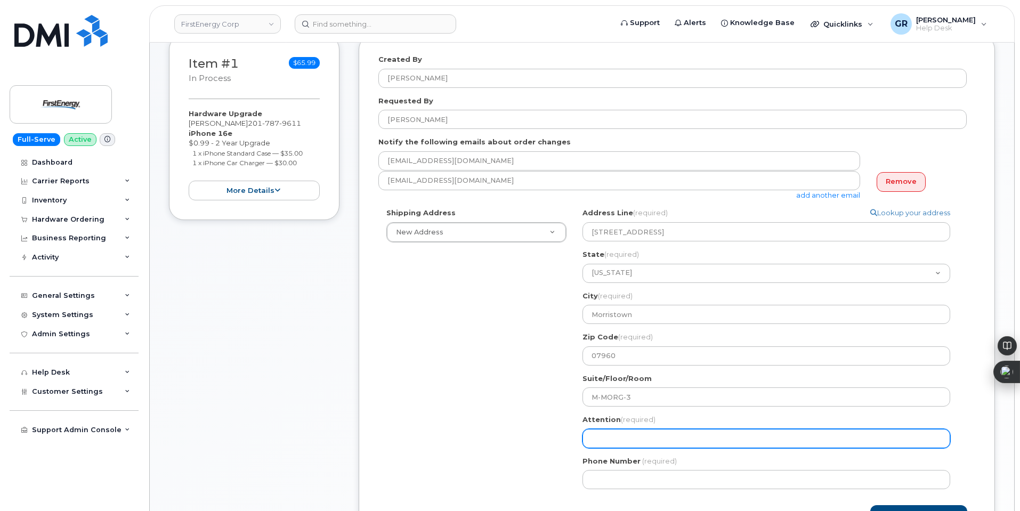
drag, startPoint x: 641, startPoint y: 446, endPoint x: 647, endPoint y: 438, distance: 9.5
click at [641, 446] on input "Attention (required)" at bounding box center [767, 438] width 368 height 19
paste input "[PERSON_NAME]"
select select
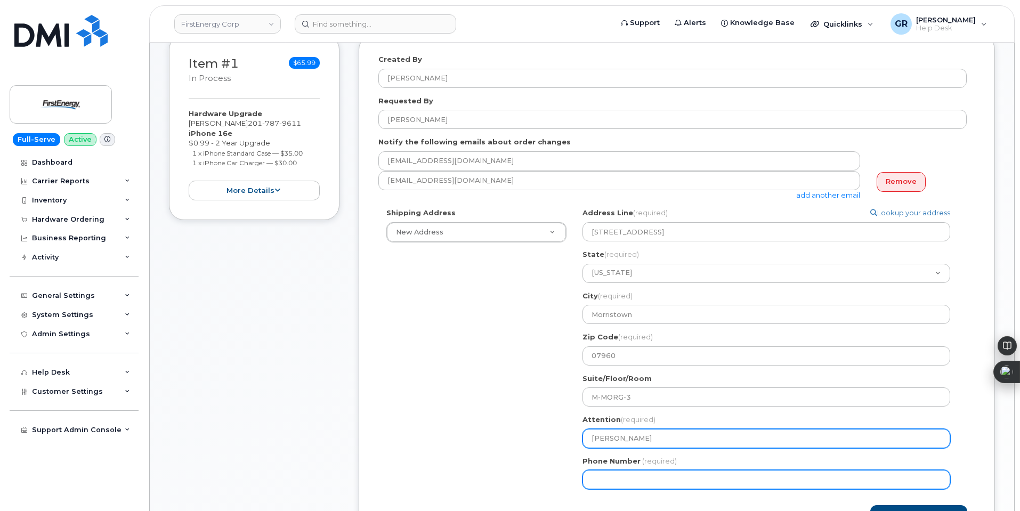
type input "[PERSON_NAME]"
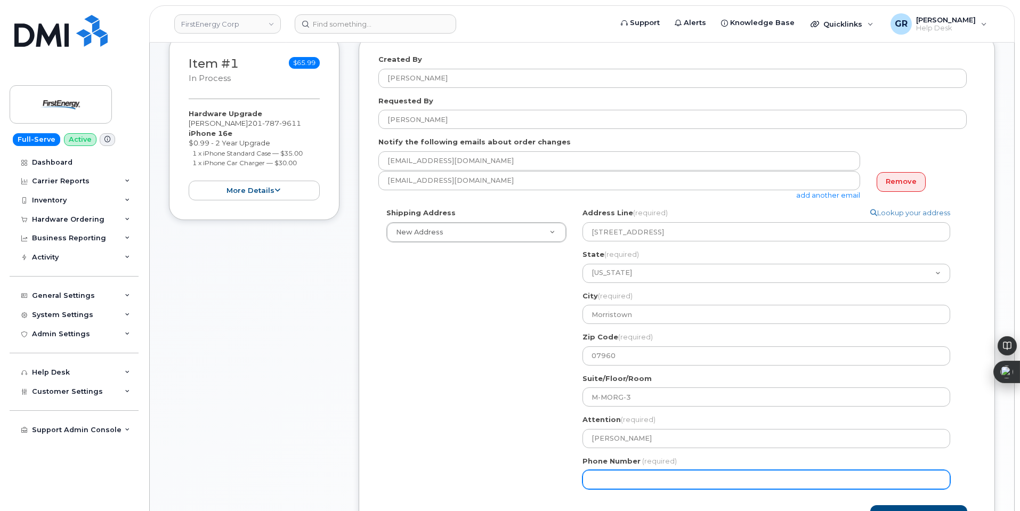
click at [627, 485] on input "Phone Number" at bounding box center [767, 479] width 368 height 19
click at [645, 482] on input "Phone Number" at bounding box center [767, 479] width 368 height 19
paste input "2017879611"
select select
type input "2017879611"
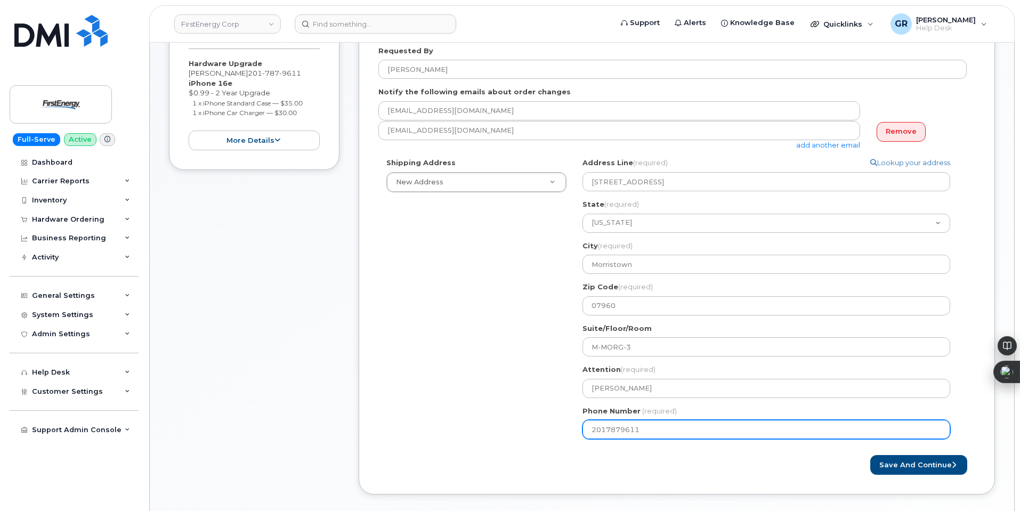
select select
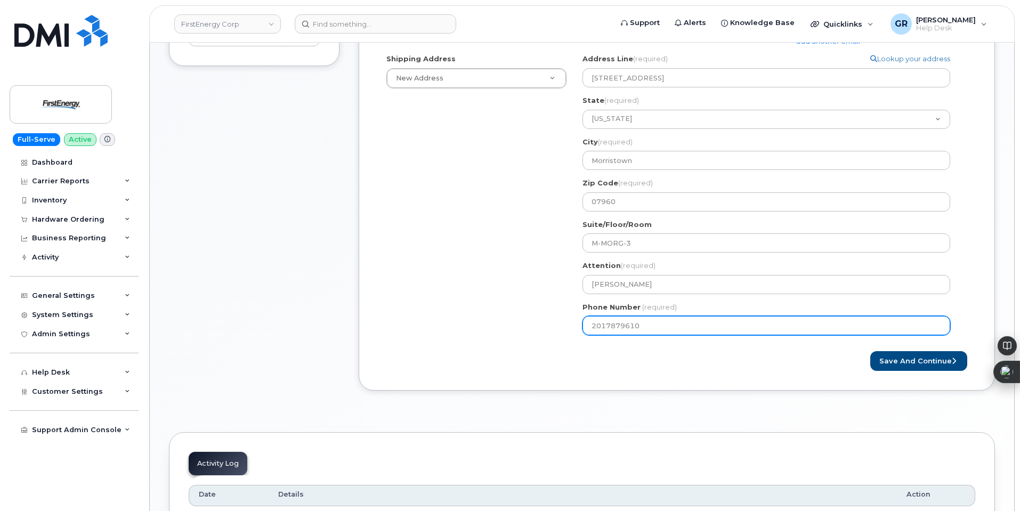
scroll to position [373, 0]
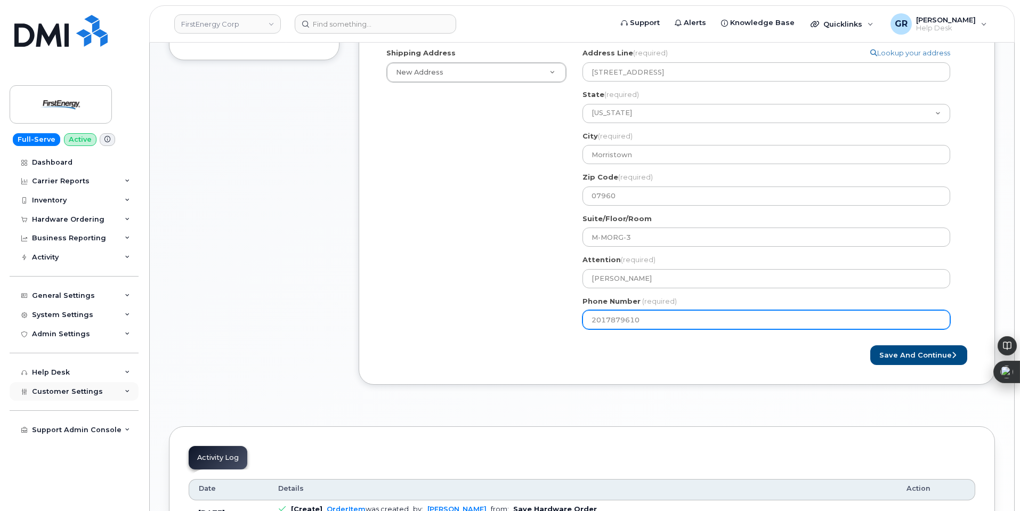
type input "2017879610"
click at [688, 313] on input "2017879610" at bounding box center [767, 319] width 368 height 19
paste input "9734877933"
select select
type input "9734877933"
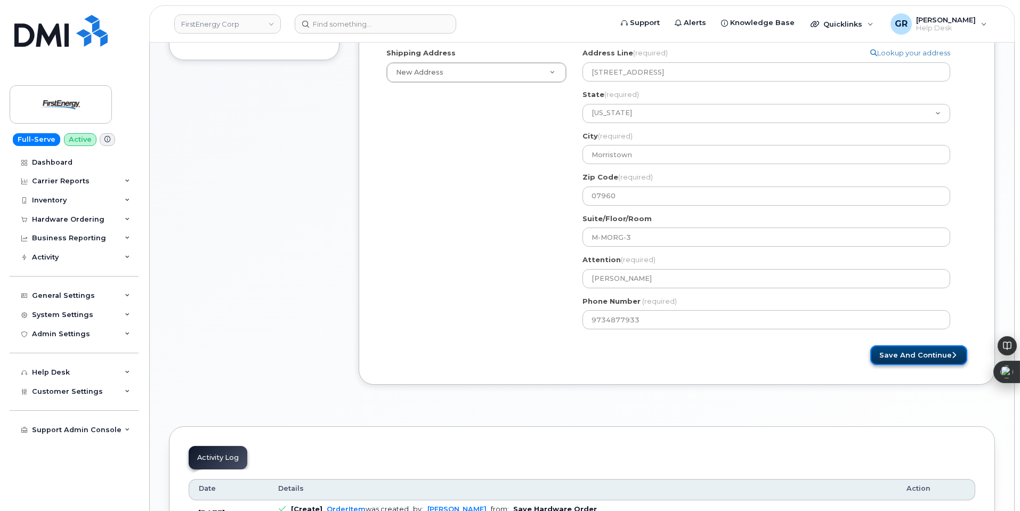
click at [898, 356] on button "Save and Continue" at bounding box center [919, 355] width 97 height 20
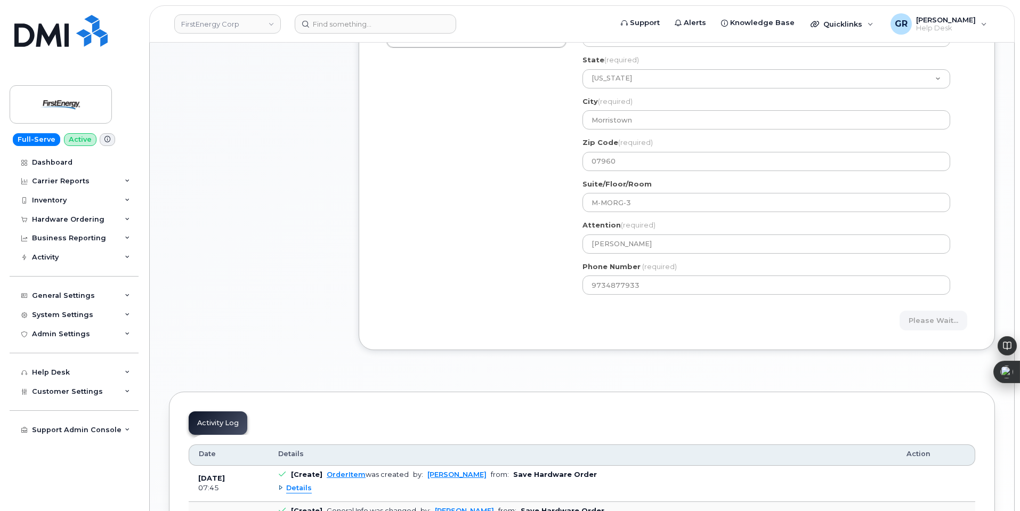
scroll to position [427, 0]
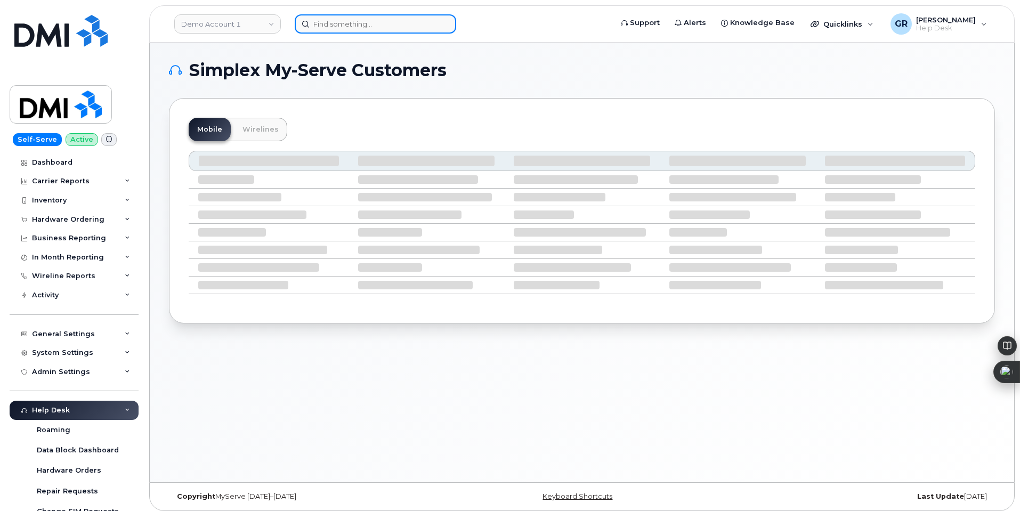
drag, startPoint x: 349, startPoint y: 22, endPoint x: 348, endPoint y: 16, distance: 6.0
click at [349, 20] on input at bounding box center [376, 23] width 162 height 19
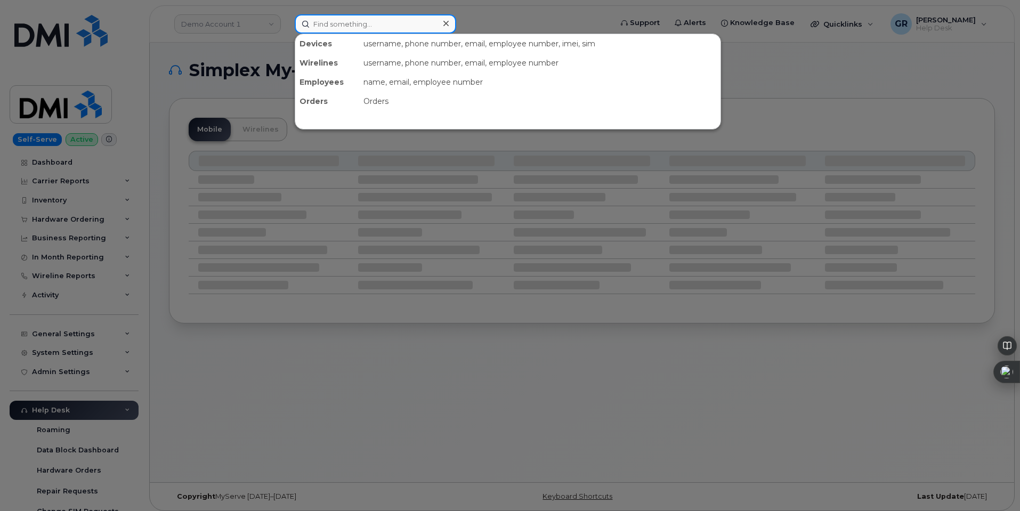
click at [344, 28] on input at bounding box center [376, 23] width 162 height 19
paste input "2017879611"
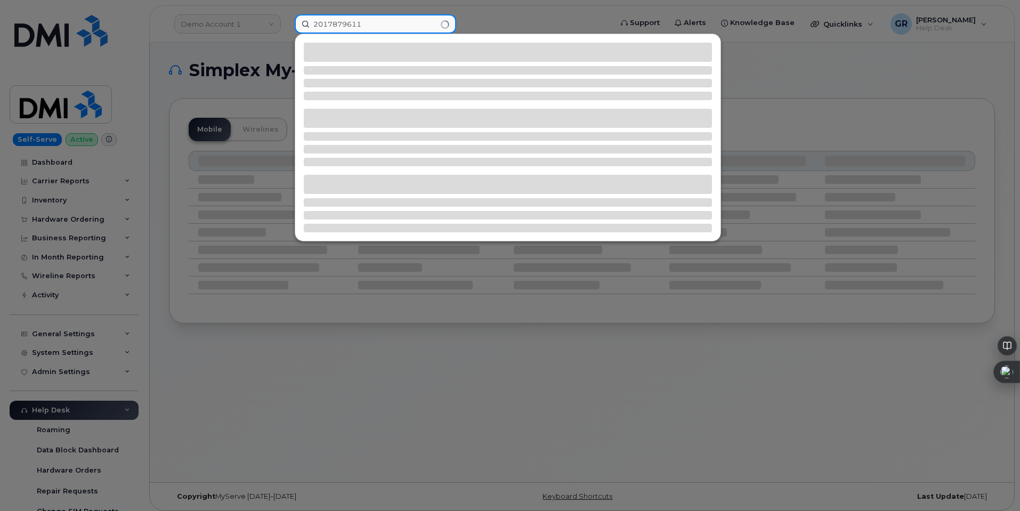
type input "2017879611"
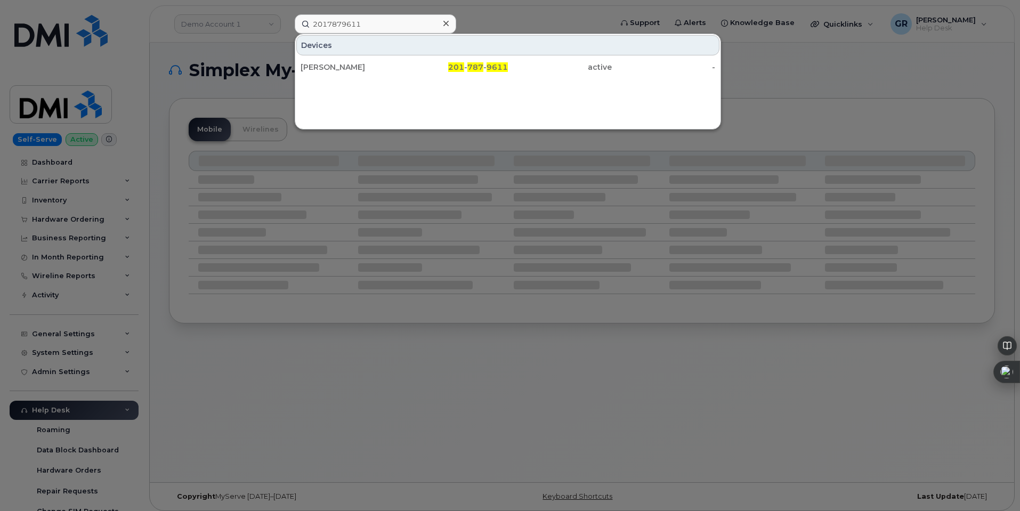
click at [344, 59] on div "[PERSON_NAME]" at bounding box center [353, 67] width 104 height 19
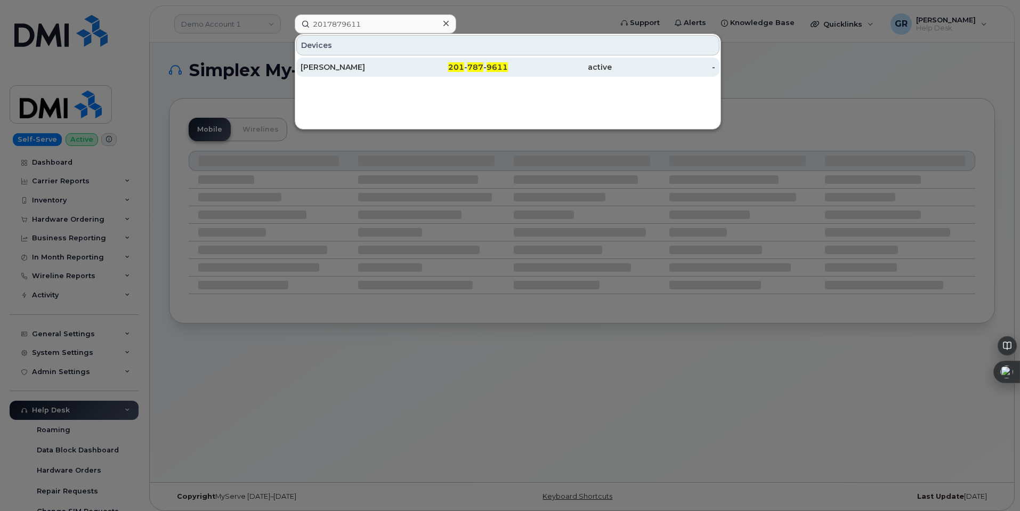
click at [351, 61] on div "[PERSON_NAME]" at bounding box center [353, 67] width 104 height 19
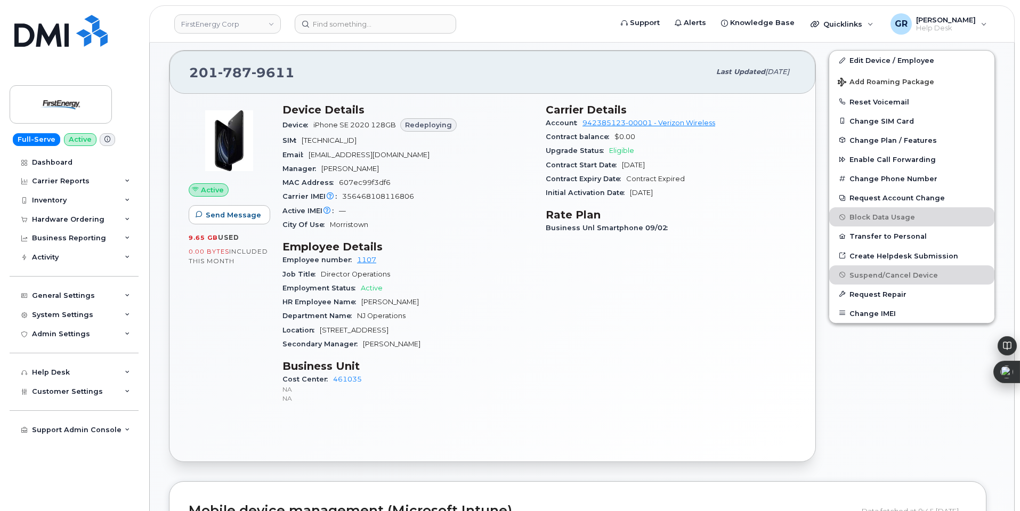
scroll to position [373, 0]
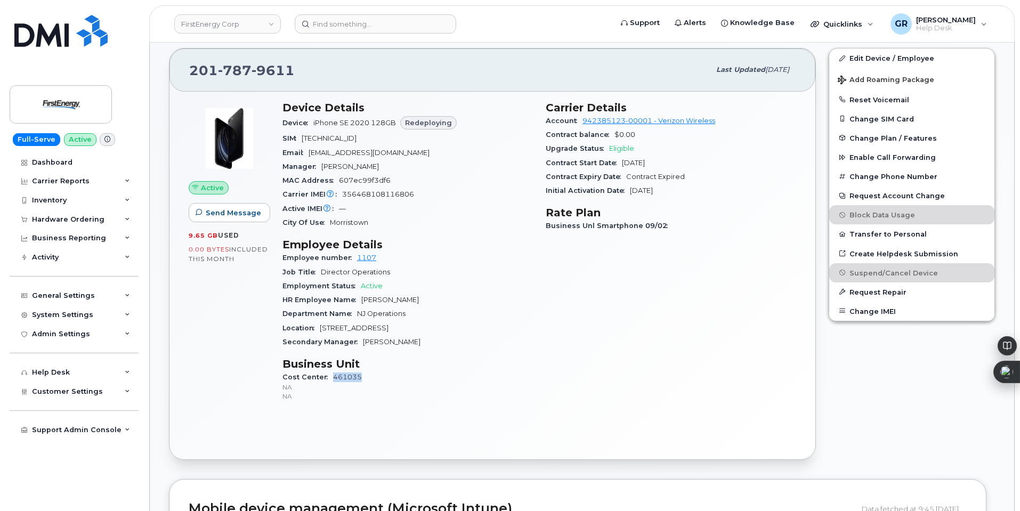
drag, startPoint x: 369, startPoint y: 382, endPoint x: 333, endPoint y: 381, distance: 36.3
click at [333, 381] on div "Cost Center 461035 NA NA" at bounding box center [408, 387] width 251 height 33
copy link "461035"
click at [98, 297] on div "General Settings" at bounding box center [74, 295] width 129 height 19
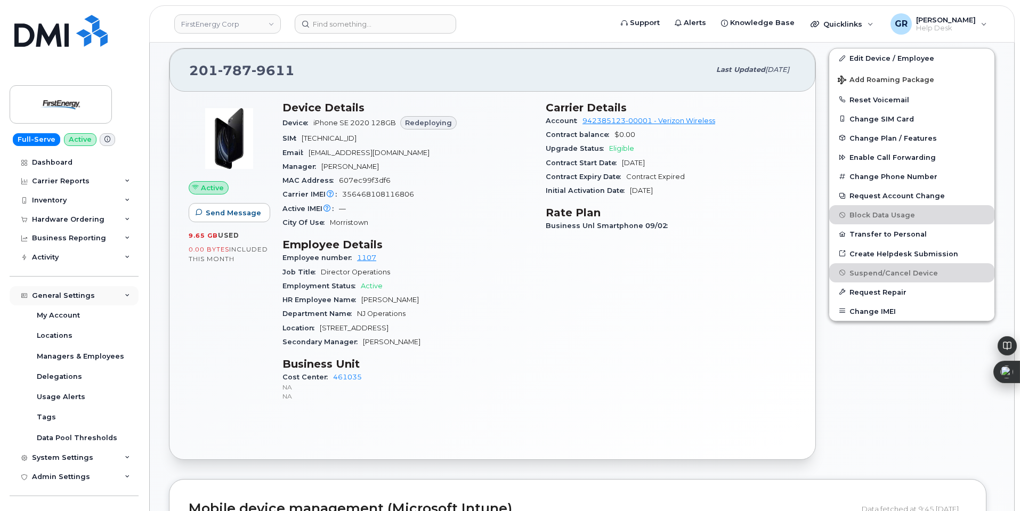
click at [91, 294] on div "General Settings" at bounding box center [74, 295] width 129 height 19
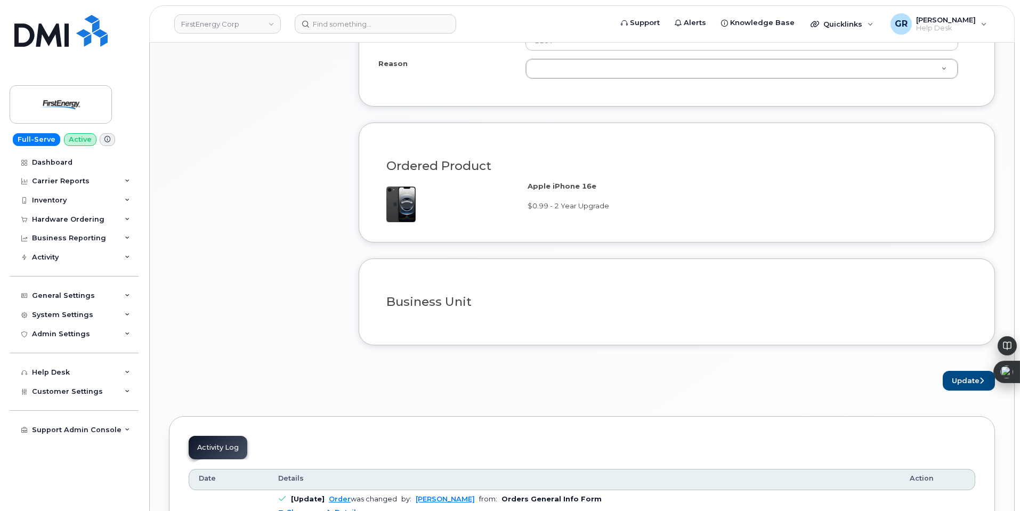
scroll to position [747, 0]
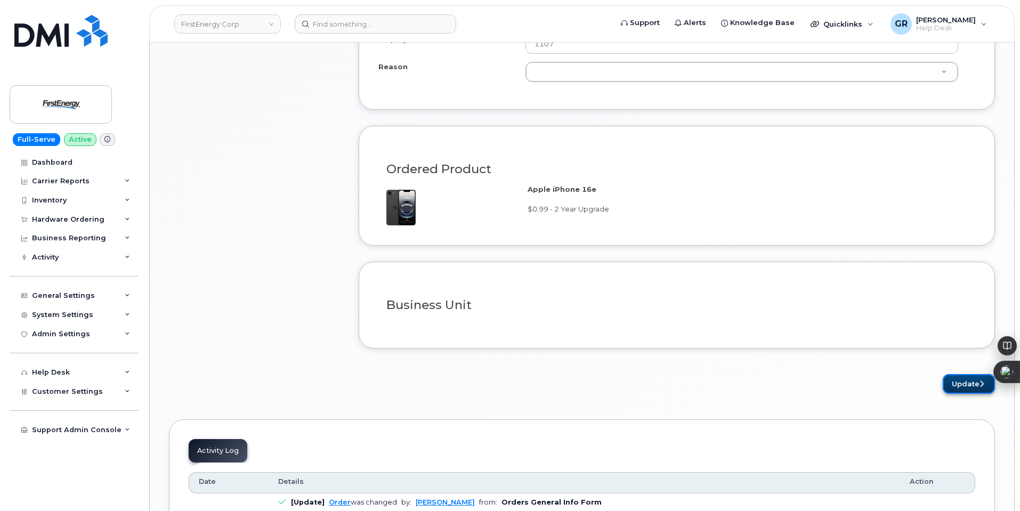
click at [965, 380] on button "Update" at bounding box center [969, 384] width 52 height 20
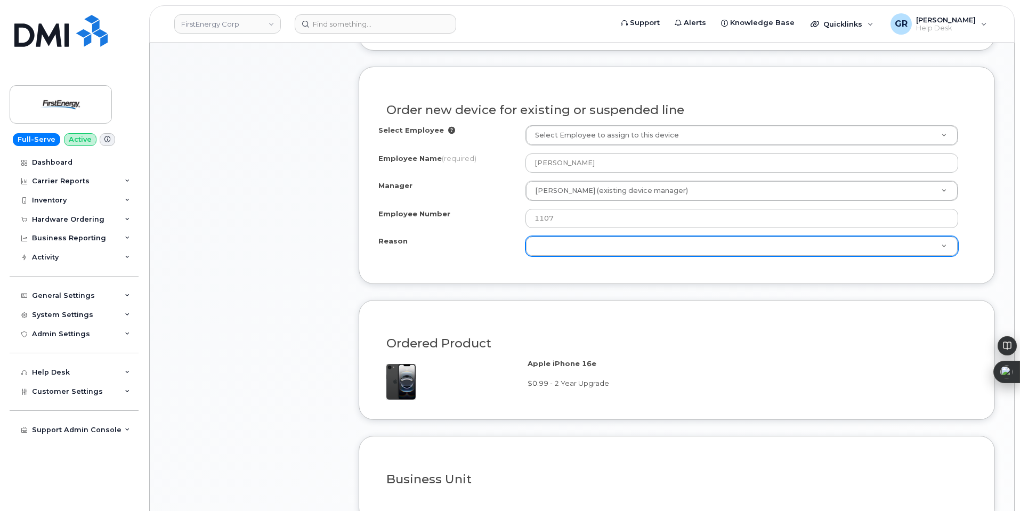
scroll to position [534, 0]
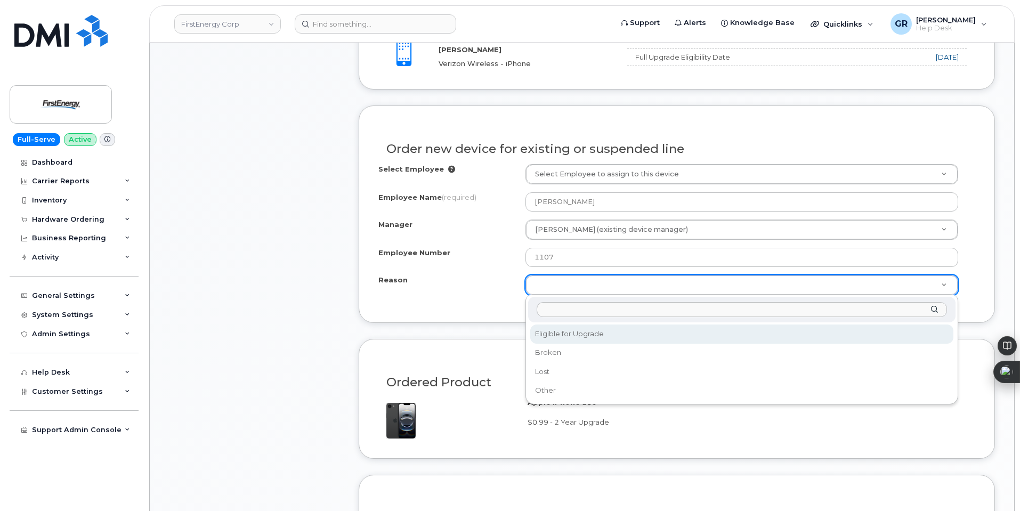
select select "eligible_for_upgrade"
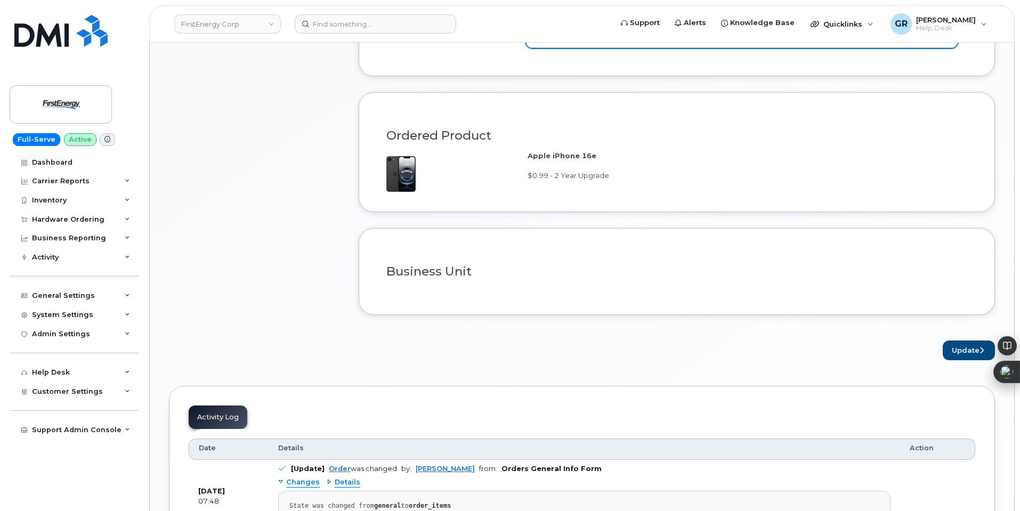
scroll to position [801, 0]
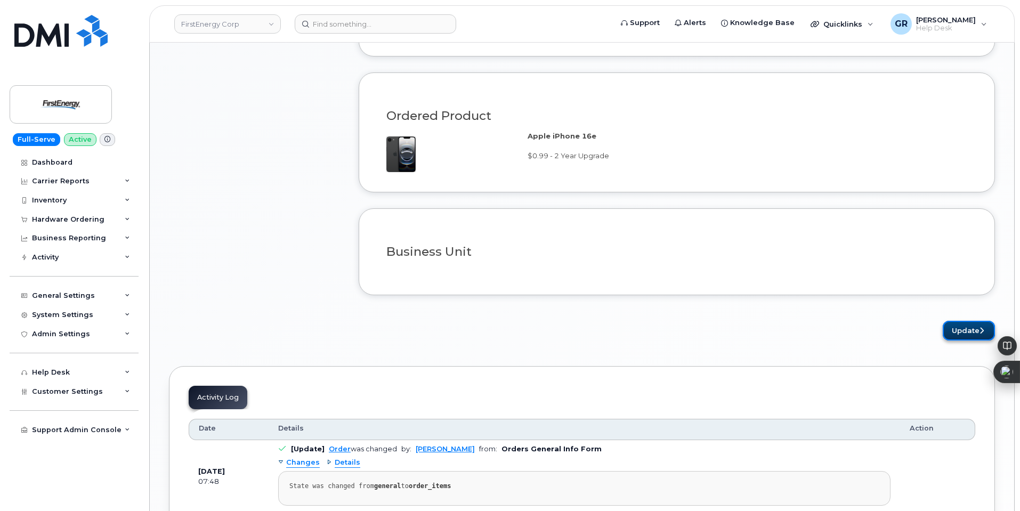
click at [954, 326] on button "Update" at bounding box center [969, 331] width 52 height 20
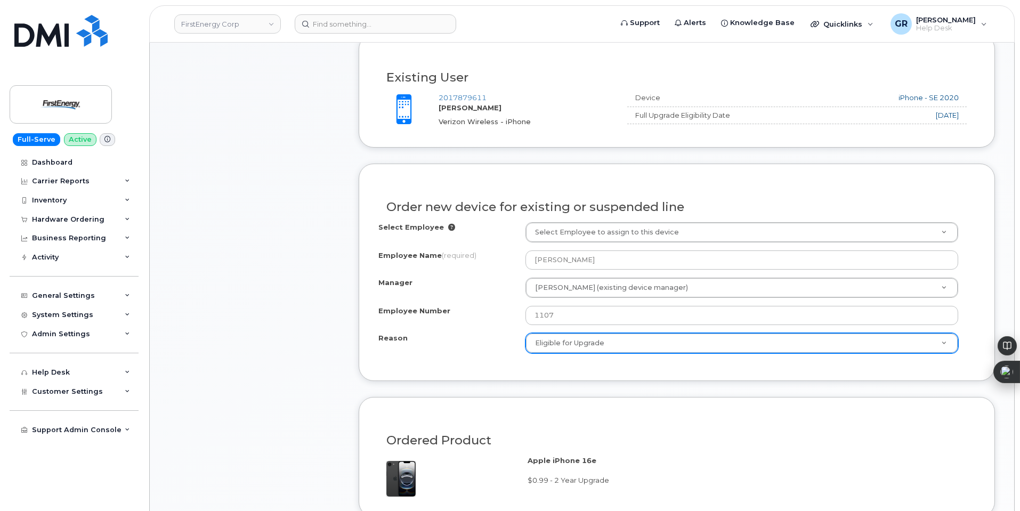
scroll to position [321, 0]
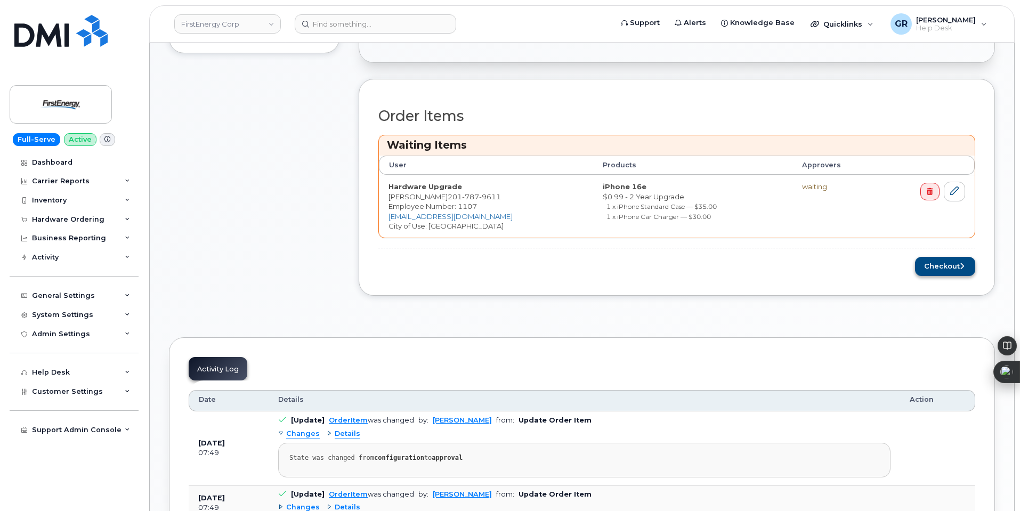
scroll to position [428, 0]
click at [931, 260] on button "Checkout" at bounding box center [945, 265] width 60 height 20
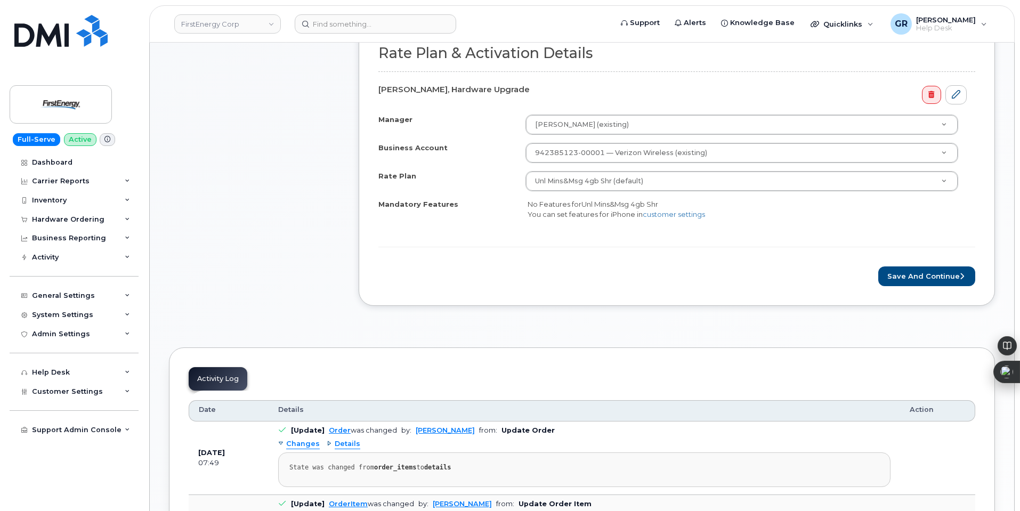
scroll to position [371, 0]
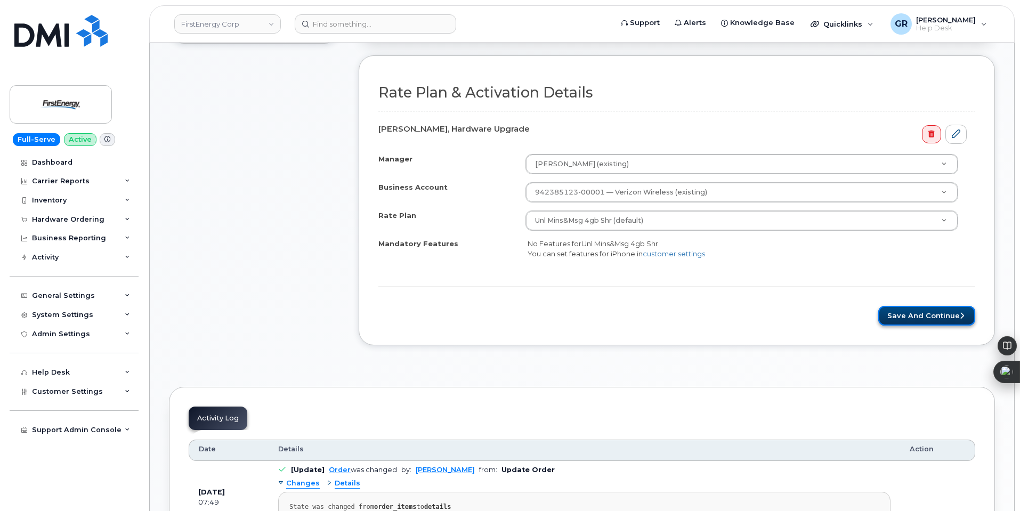
click at [910, 310] on button "Save and Continue" at bounding box center [927, 316] width 97 height 20
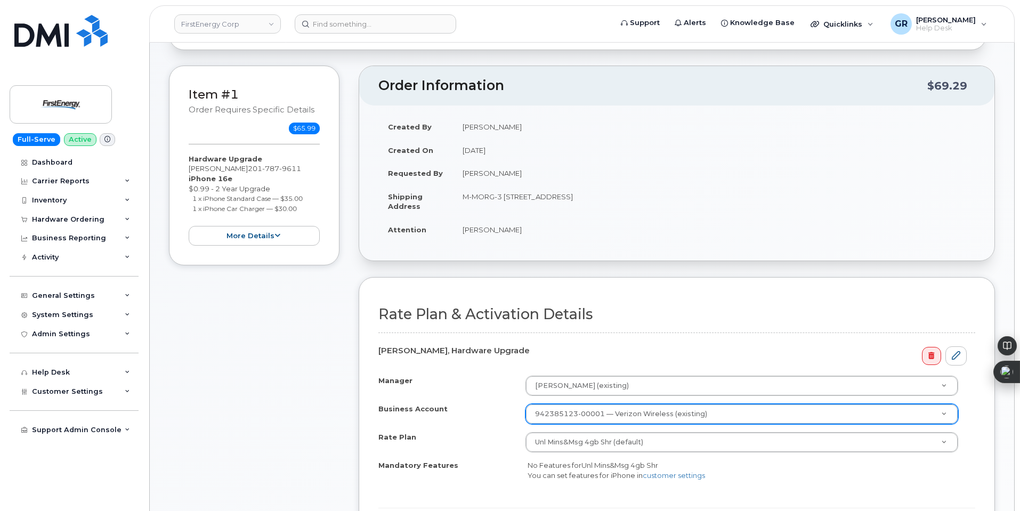
scroll to position [264, 0]
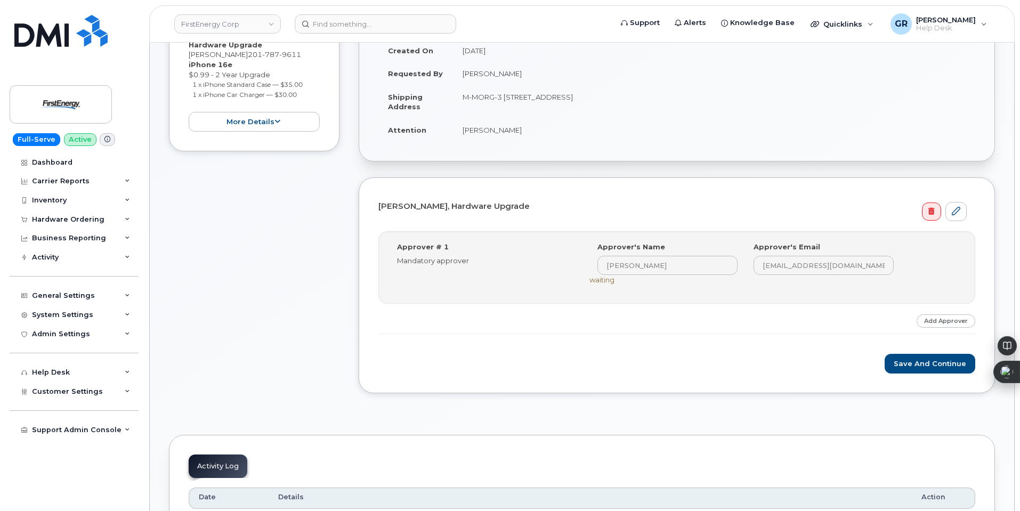
scroll to position [102, 0]
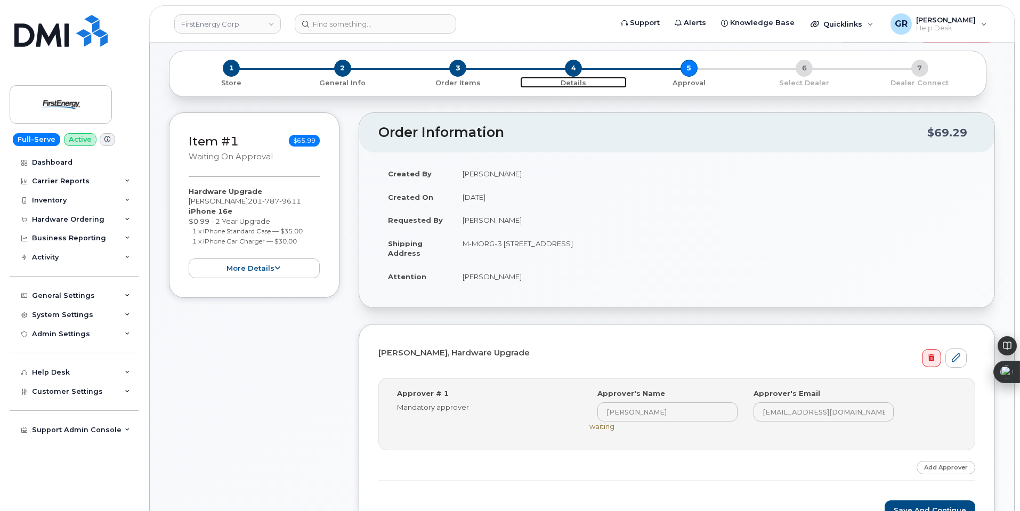
click at [578, 83] on p "Details" at bounding box center [573, 83] width 107 height 10
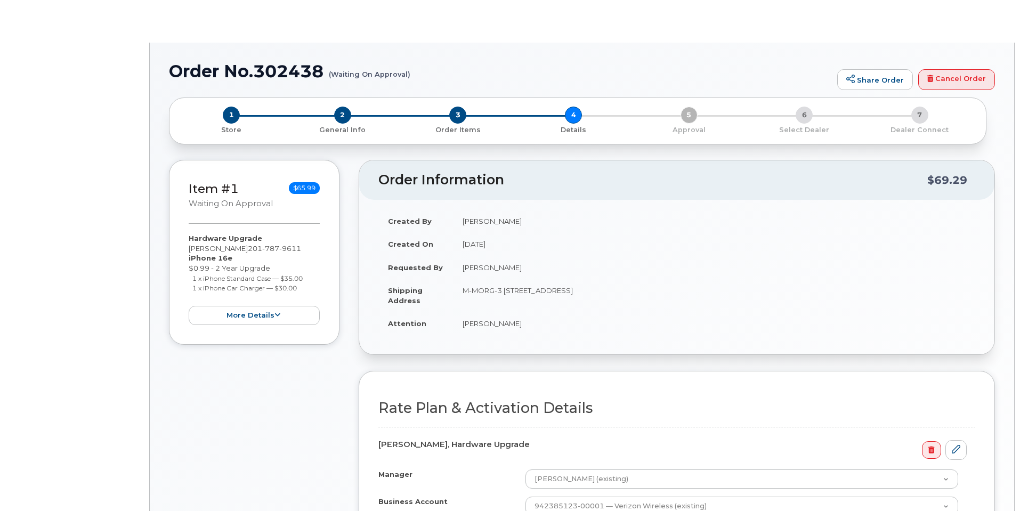
select select "Unl Mins&Msg 4gb Shr"
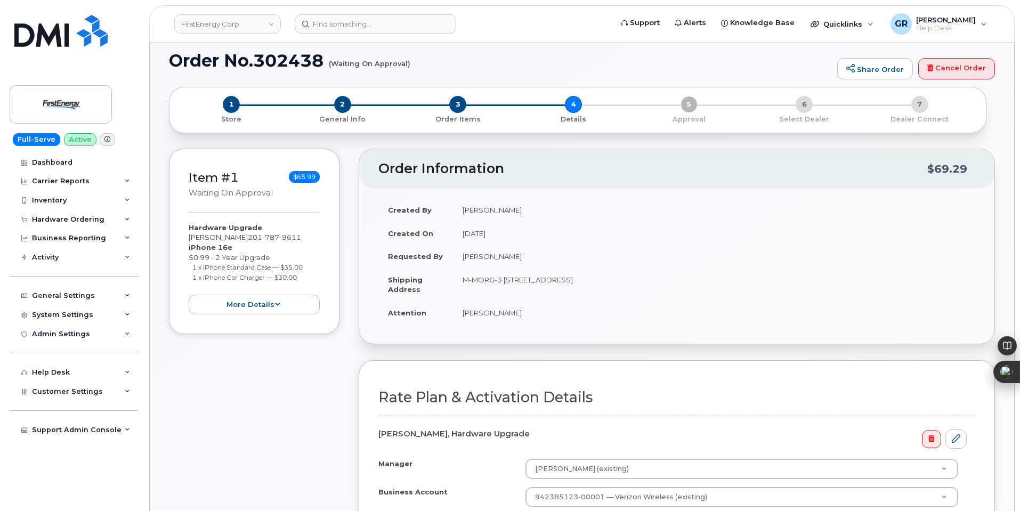
scroll to position [61, 0]
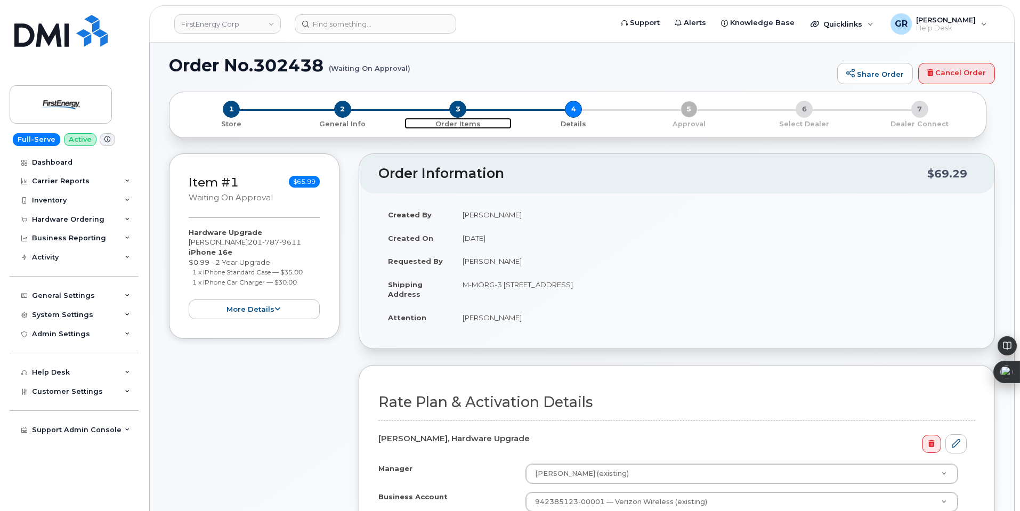
click at [457, 119] on p "Order Items" at bounding box center [458, 124] width 107 height 10
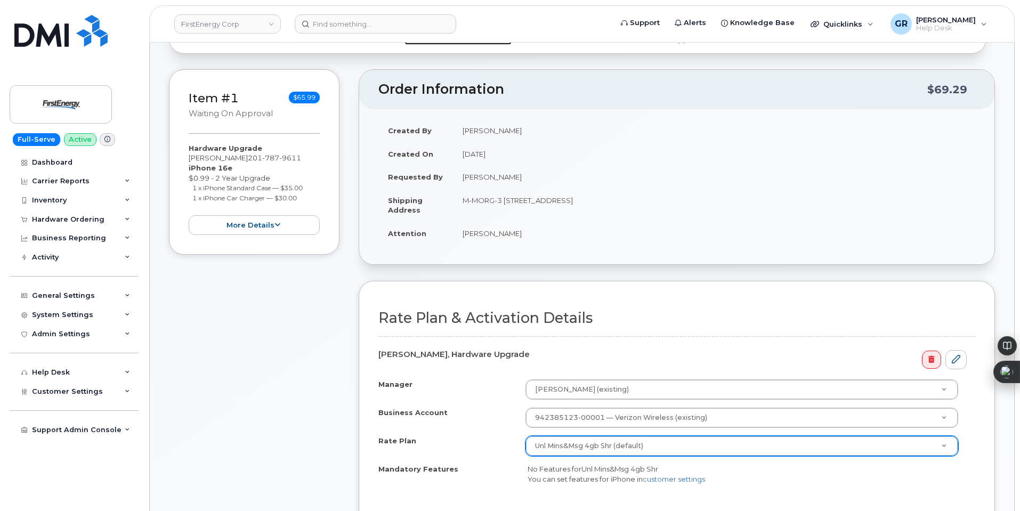
scroll to position [114, 0]
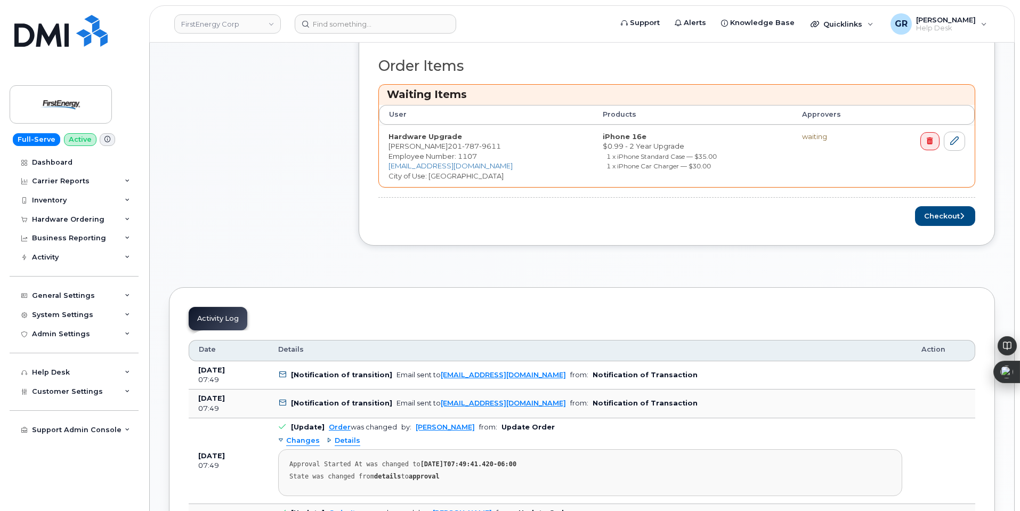
scroll to position [427, 0]
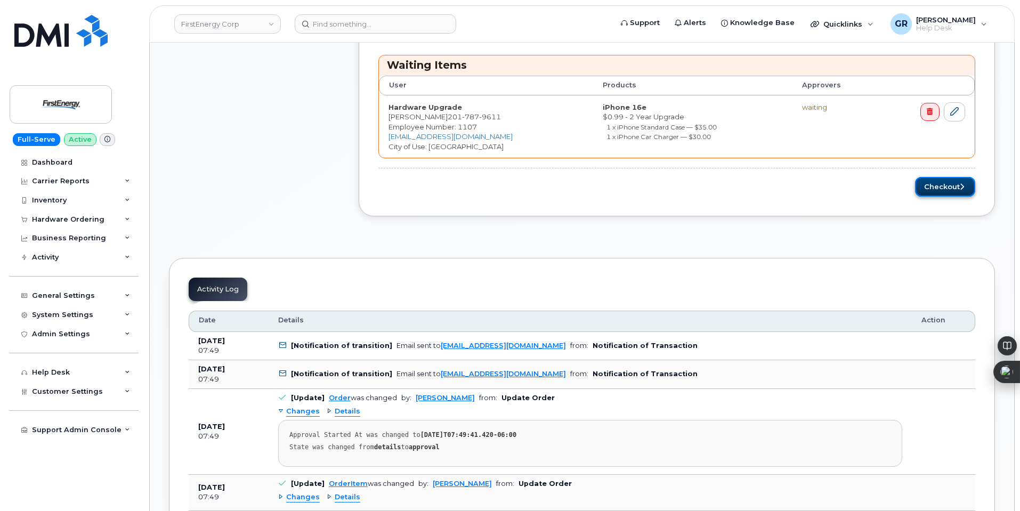
click at [943, 181] on button "Checkout" at bounding box center [945, 187] width 60 height 20
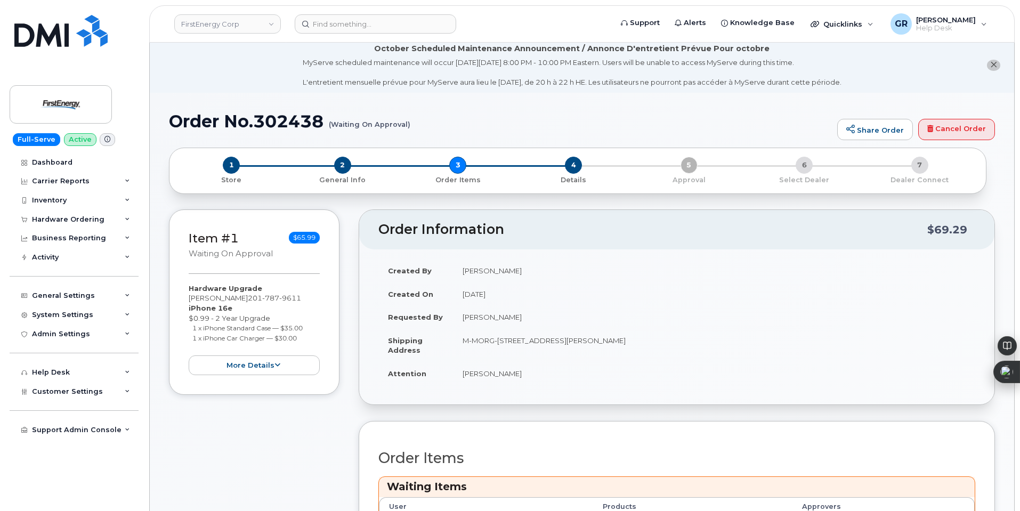
scroll to position [0, 0]
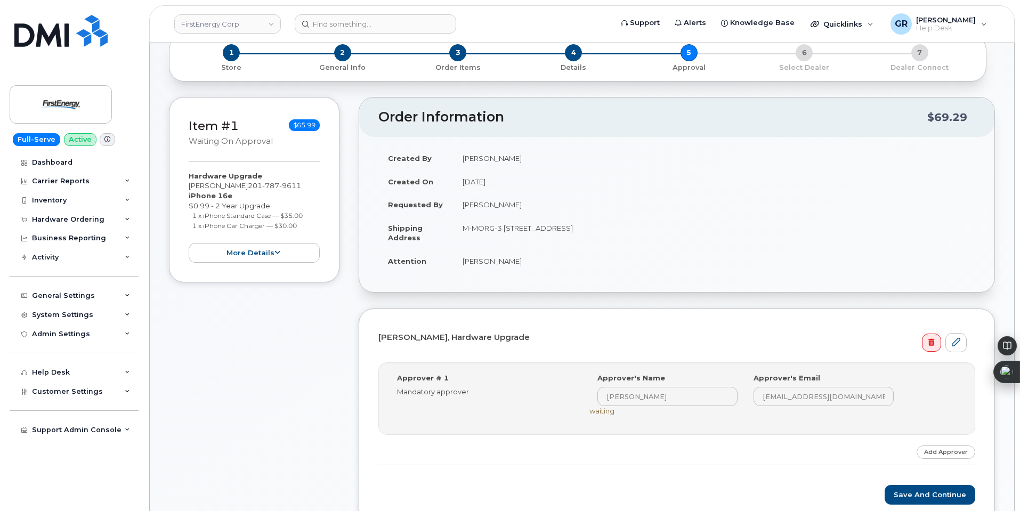
scroll to position [160, 0]
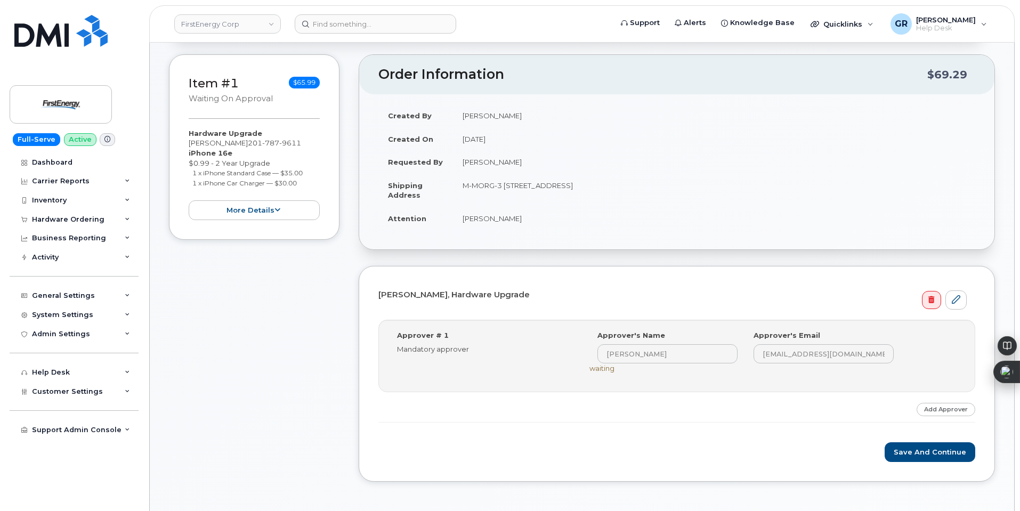
click at [276, 378] on div "Item #1 Waiting On Approval $65.99 Hardware Upgrade DENNIS L PAVAGADHI 201 787 …" at bounding box center [254, 276] width 171 height 444
click at [920, 451] on button "Save and Continue" at bounding box center [930, 453] width 91 height 20
click at [261, 352] on div "Item #1 Waiting On Approval $65.99 Hardware Upgrade DENNIS L PAVAGADHI 201 787 …" at bounding box center [254, 276] width 171 height 444
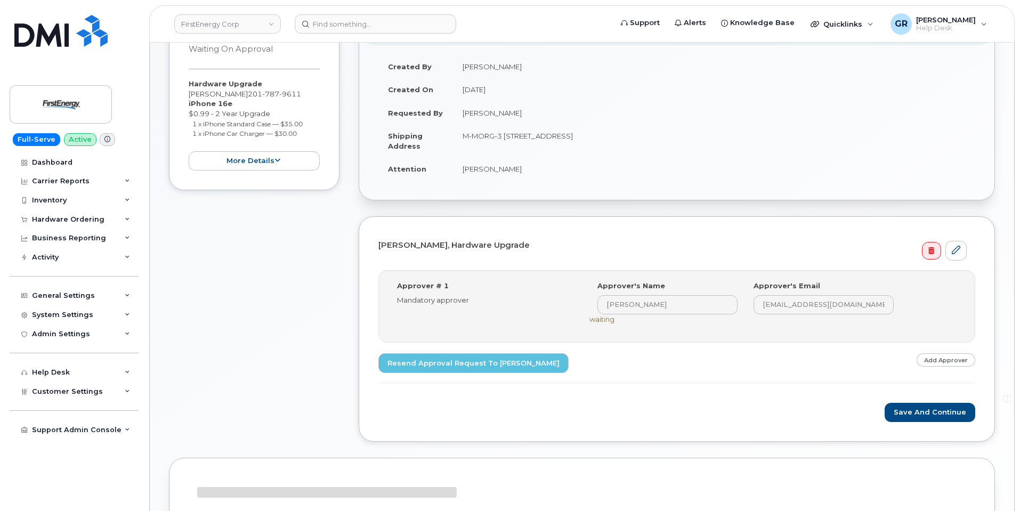
scroll to position [209, 0]
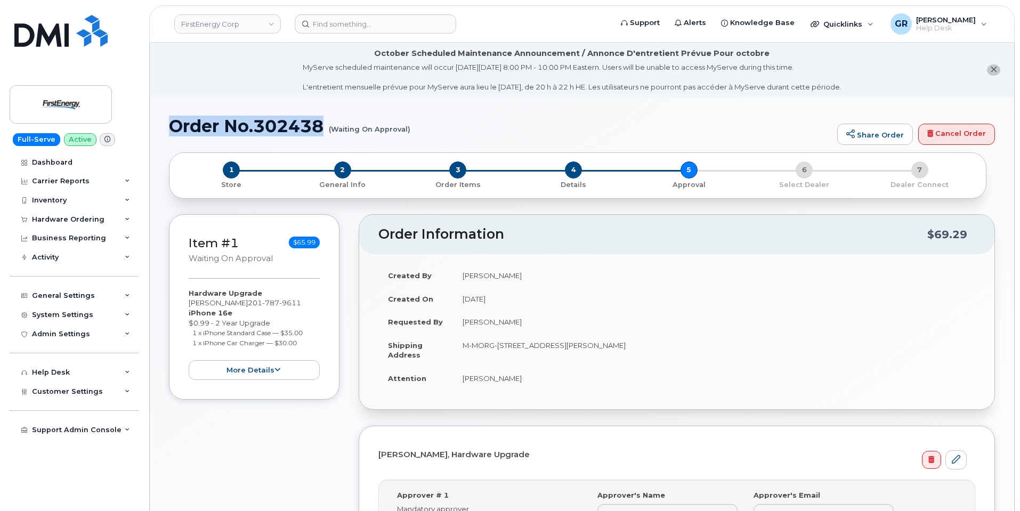
click at [172, 128] on h1 "Order No.302438 (Waiting On Approval)" at bounding box center [500, 126] width 663 height 19
